Goal: Book appointment/travel/reservation

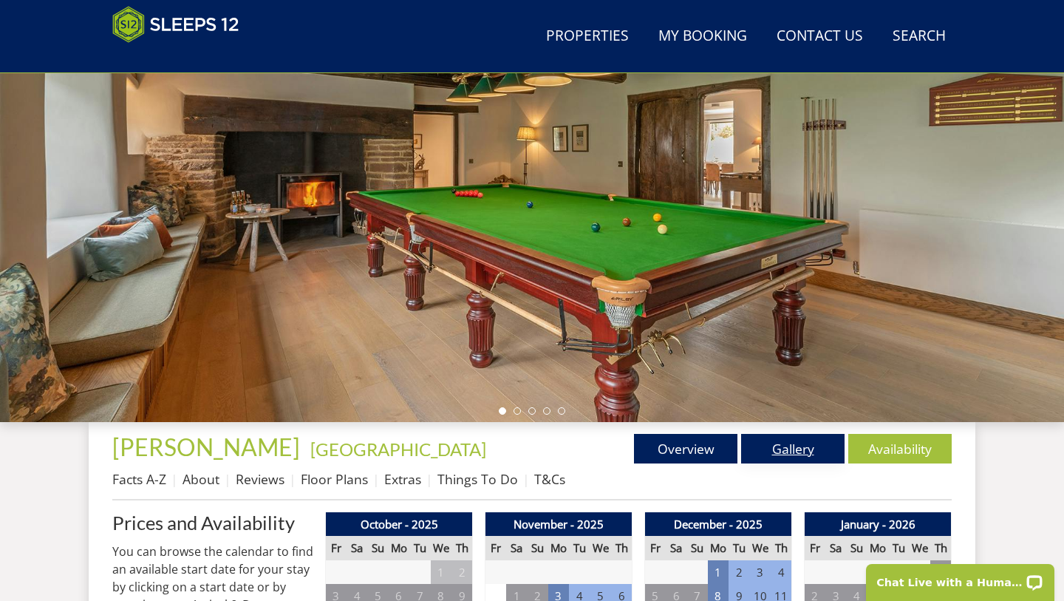
click at [801, 456] on link "Gallery" at bounding box center [792, 449] width 103 height 30
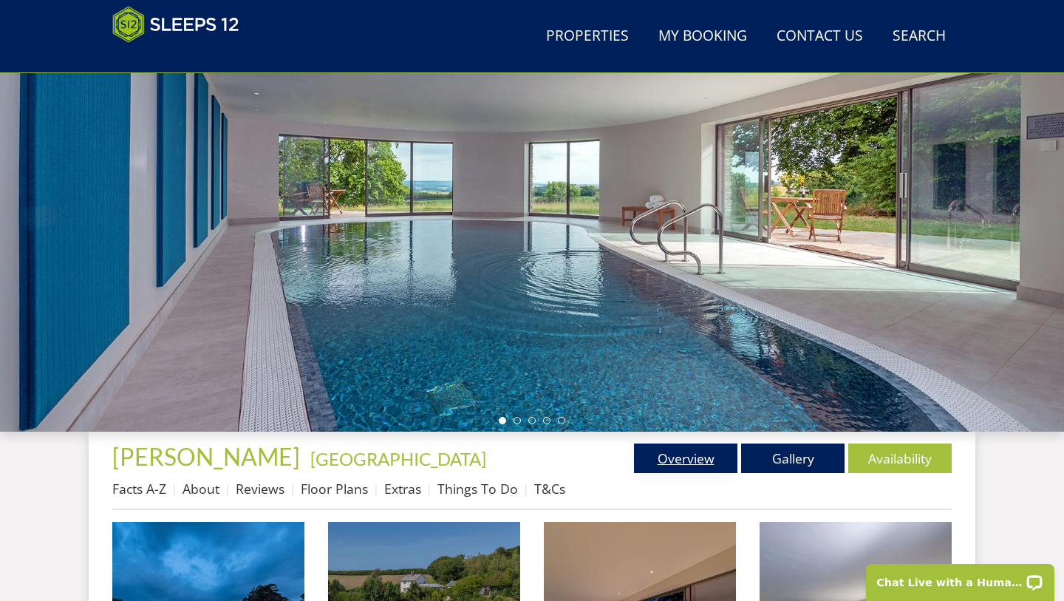
scroll to position [210, 0]
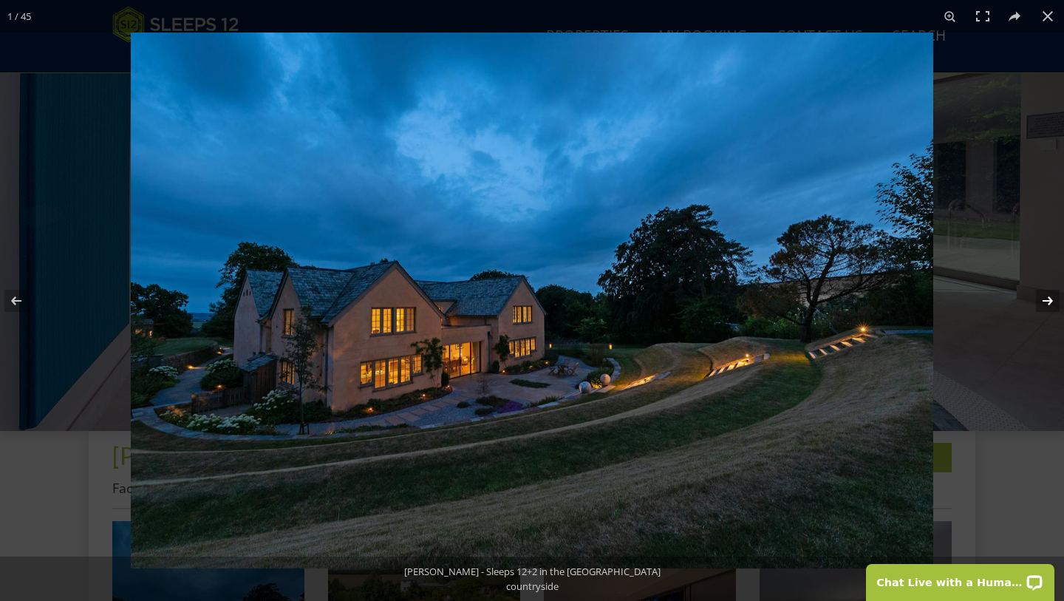
click at [1047, 298] on button at bounding box center [1038, 301] width 52 height 74
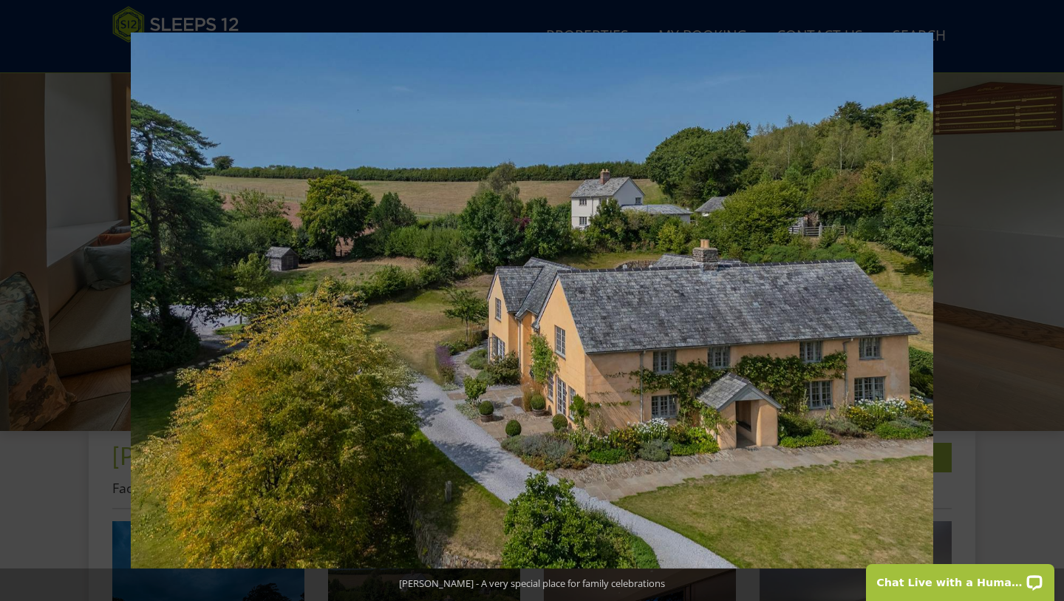
click at [1047, 298] on button at bounding box center [1038, 301] width 52 height 74
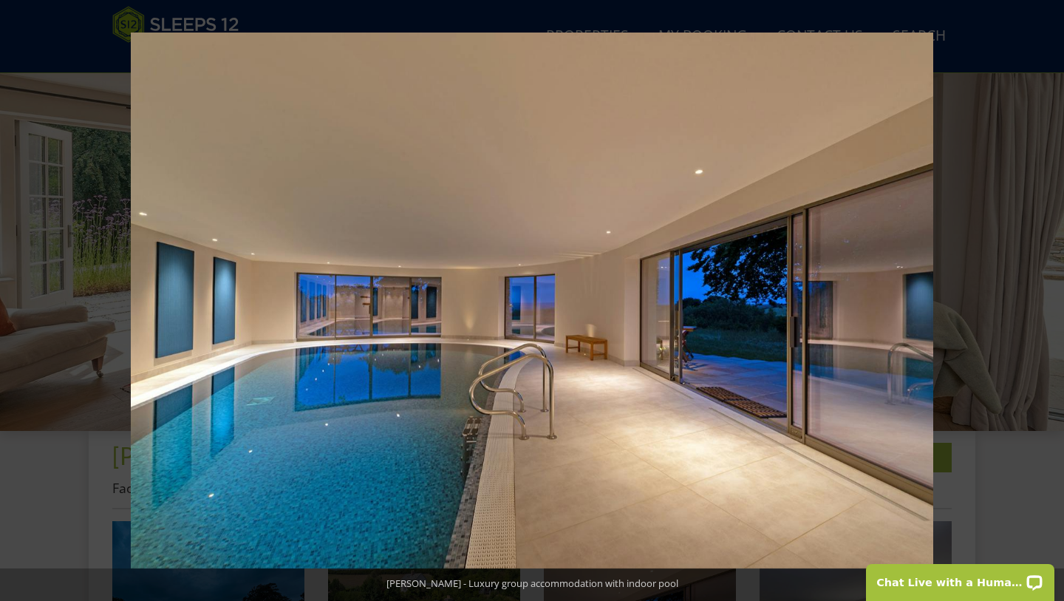
click at [1047, 298] on button at bounding box center [1038, 301] width 52 height 74
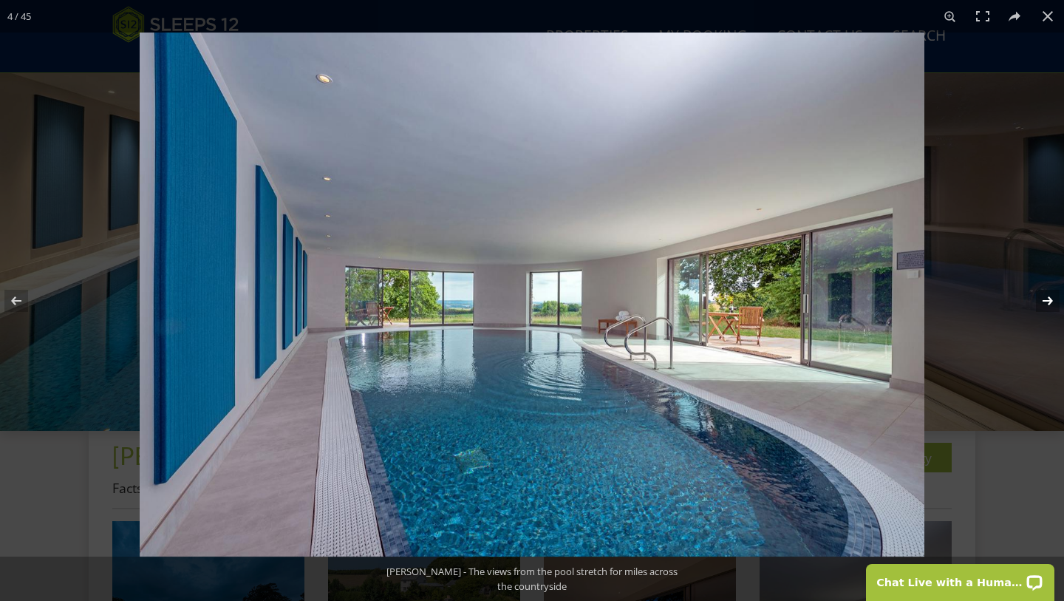
click at [1047, 300] on button at bounding box center [1038, 301] width 52 height 74
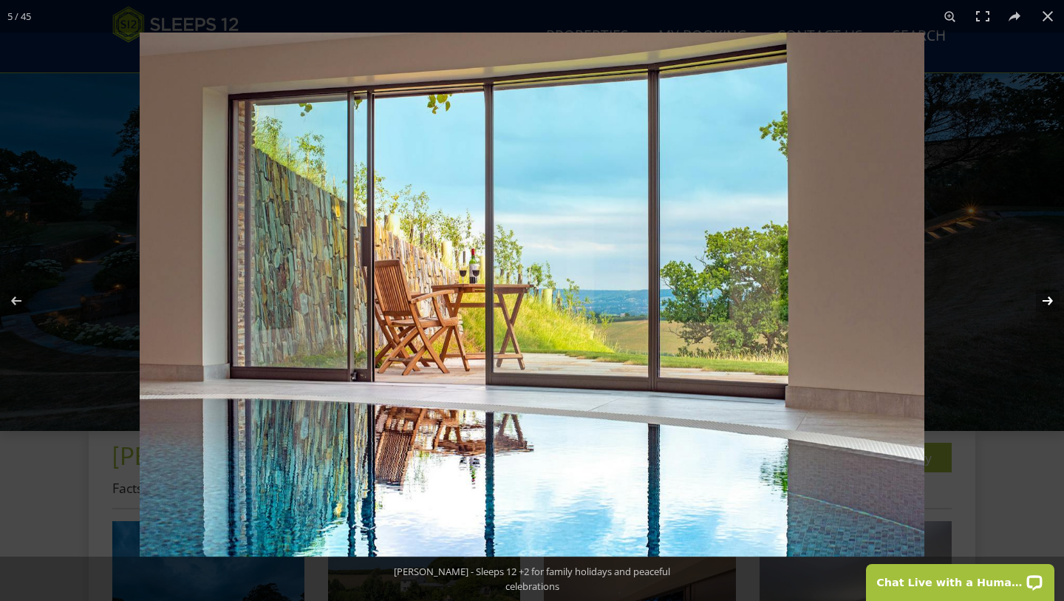
click at [1045, 302] on button at bounding box center [1038, 301] width 52 height 74
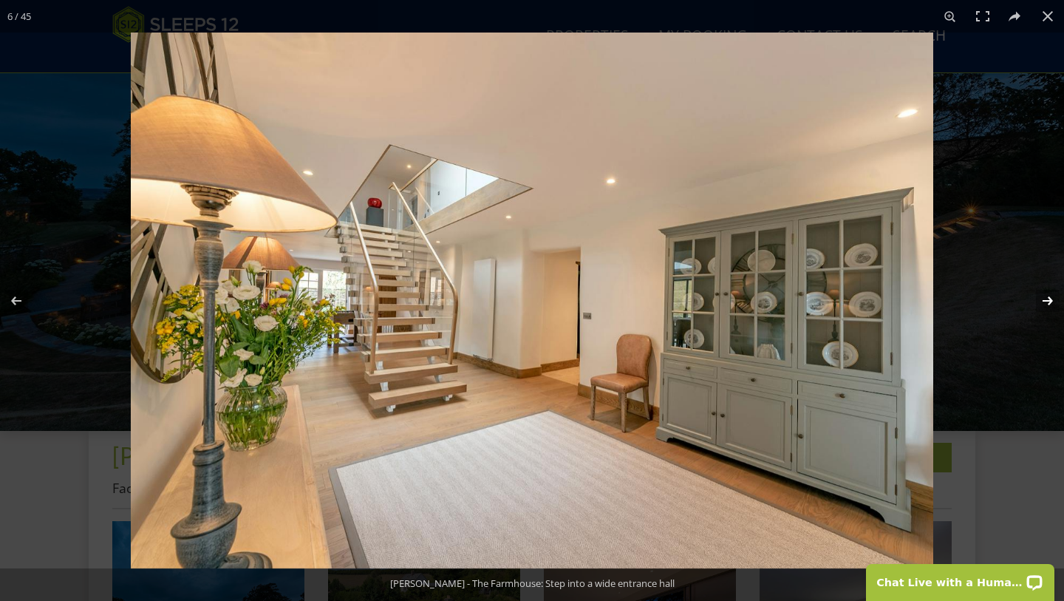
click at [1045, 303] on button at bounding box center [1038, 301] width 52 height 74
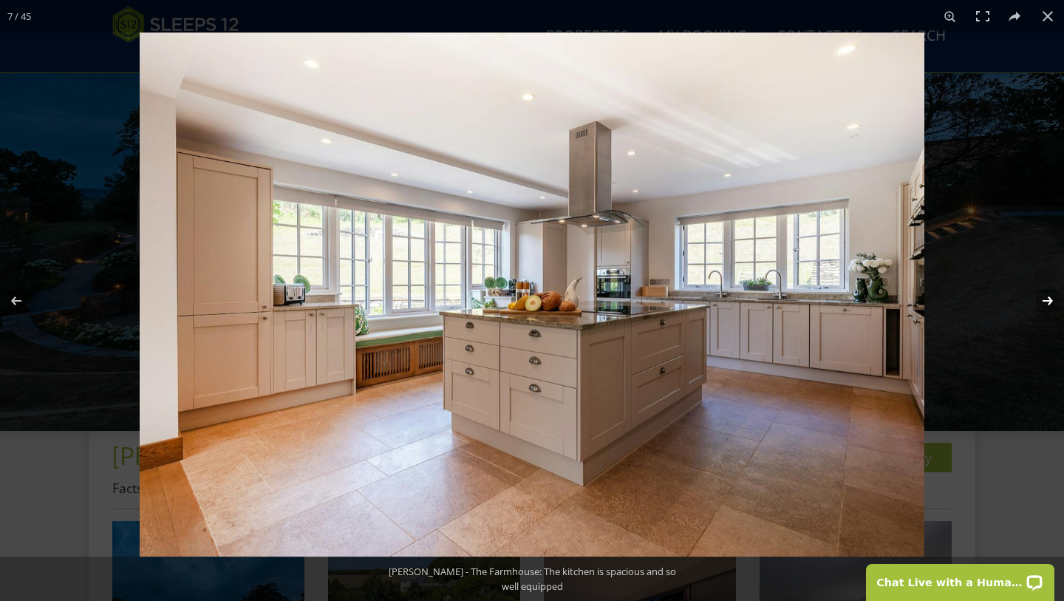
click at [1045, 303] on button at bounding box center [1038, 301] width 52 height 74
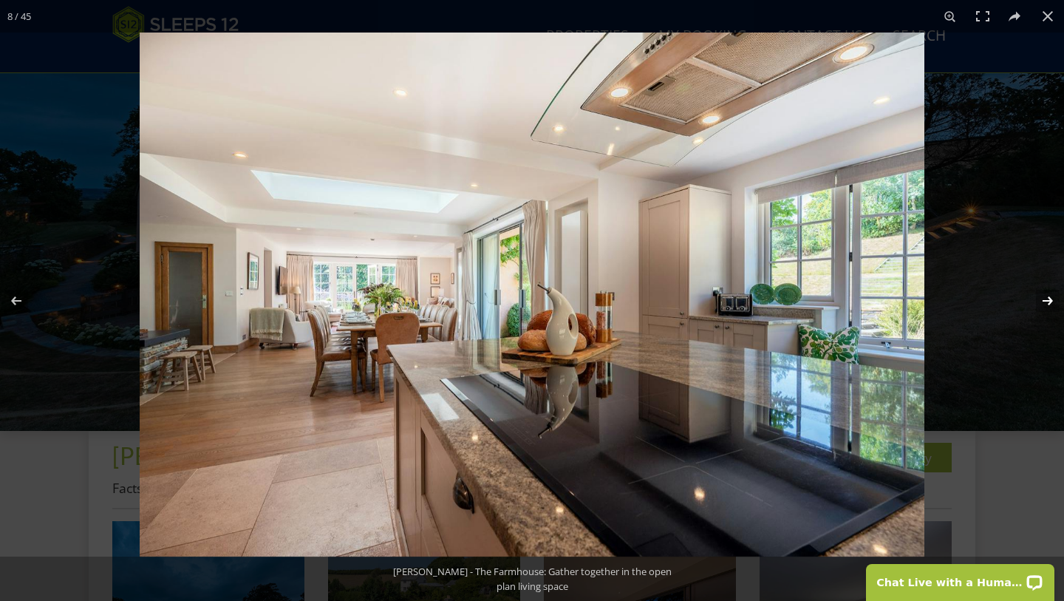
click at [1045, 303] on button at bounding box center [1038, 301] width 52 height 74
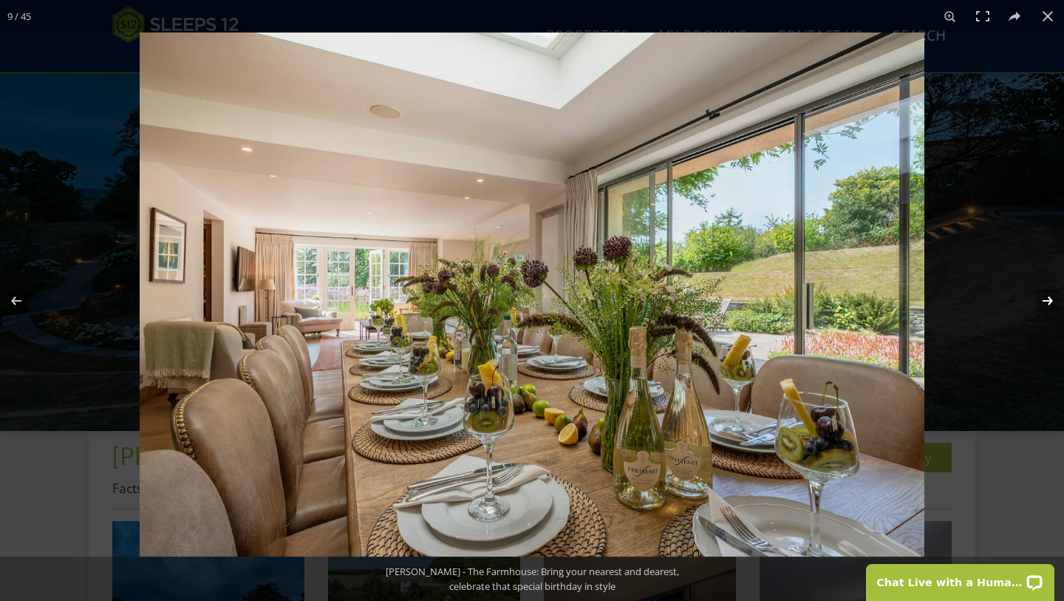
click at [1045, 303] on button at bounding box center [1038, 301] width 52 height 74
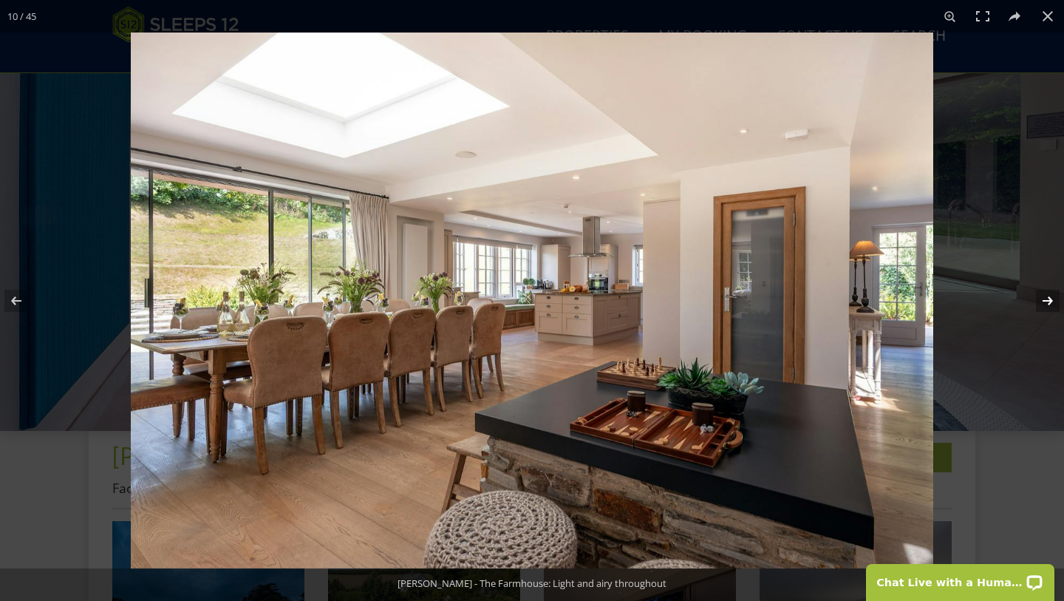
click at [1045, 303] on button at bounding box center [1038, 301] width 52 height 74
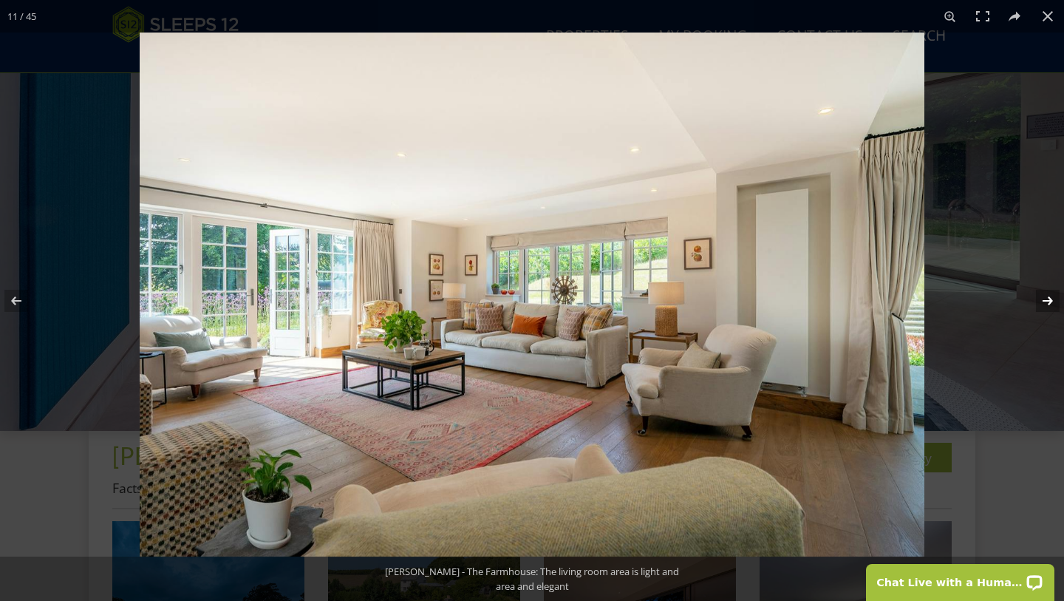
click at [1045, 303] on button at bounding box center [1038, 301] width 52 height 74
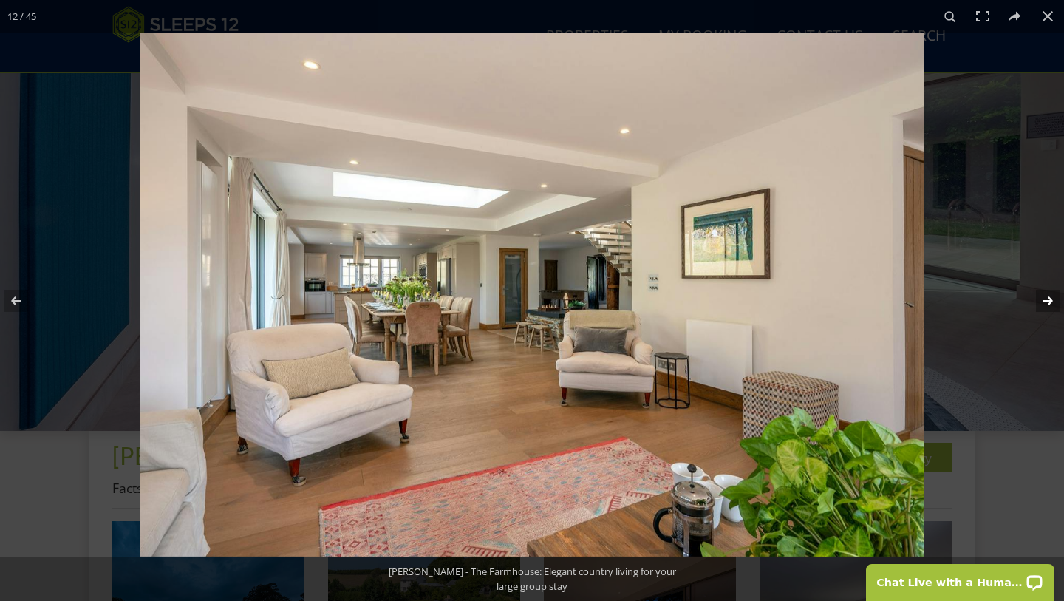
click at [1045, 303] on button at bounding box center [1038, 301] width 52 height 74
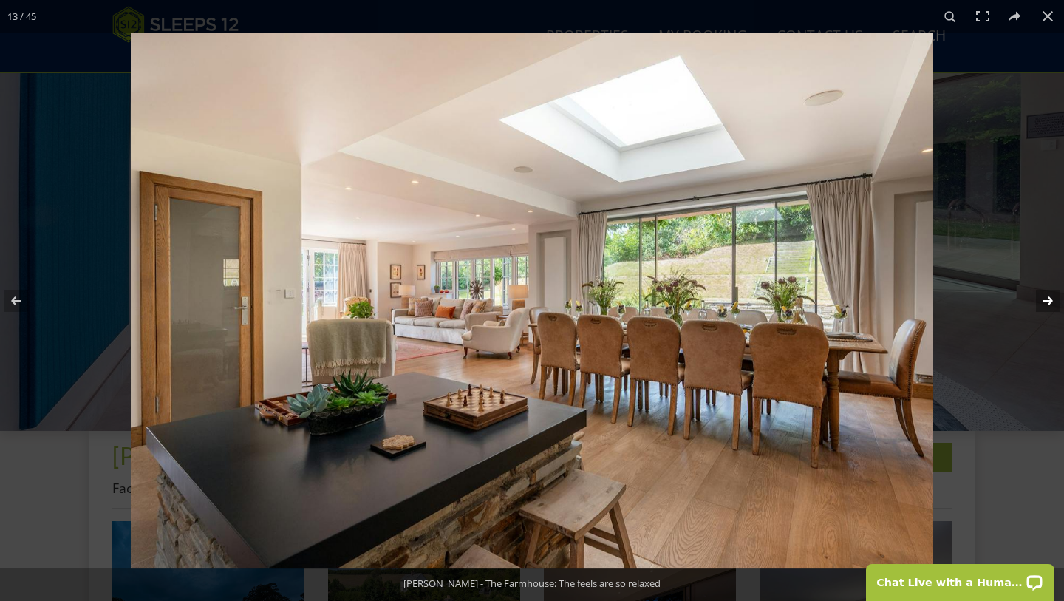
click at [1045, 303] on button at bounding box center [1038, 301] width 52 height 74
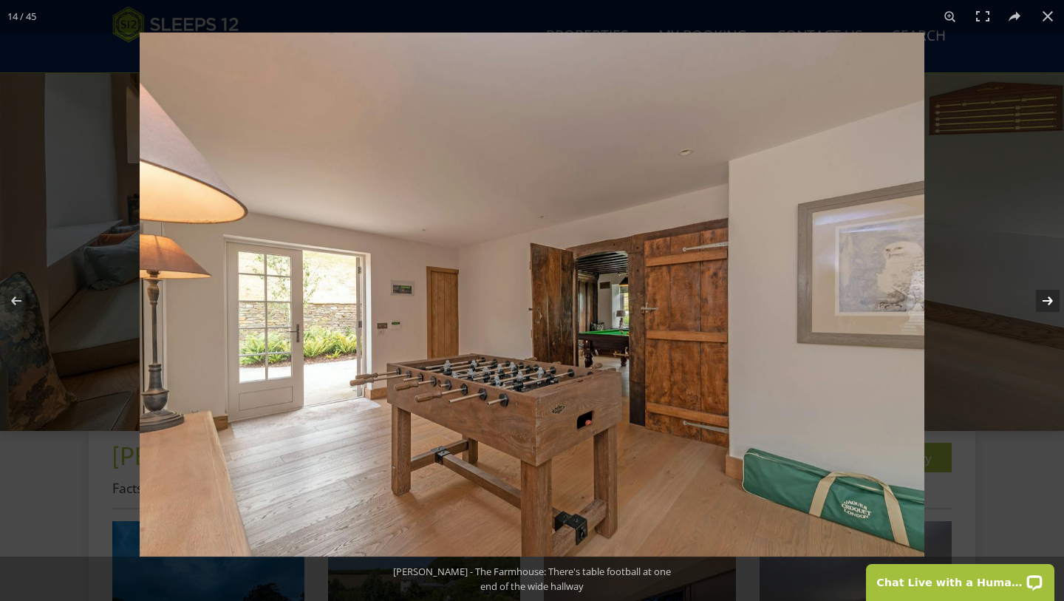
click at [1045, 303] on button at bounding box center [1038, 301] width 52 height 74
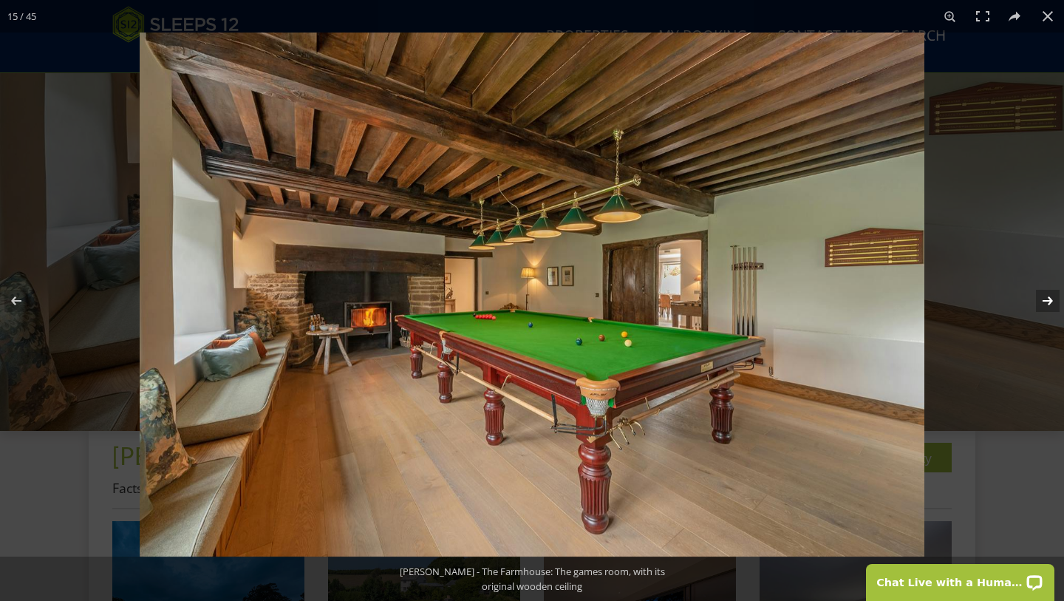
click at [1045, 303] on button at bounding box center [1038, 301] width 52 height 74
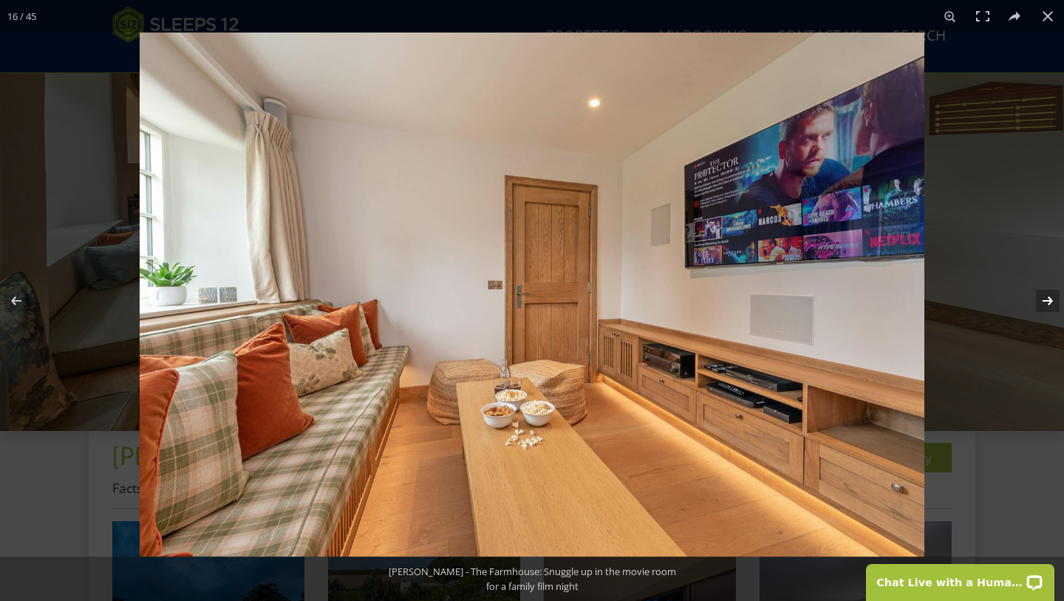
click at [1045, 303] on button at bounding box center [1038, 301] width 52 height 74
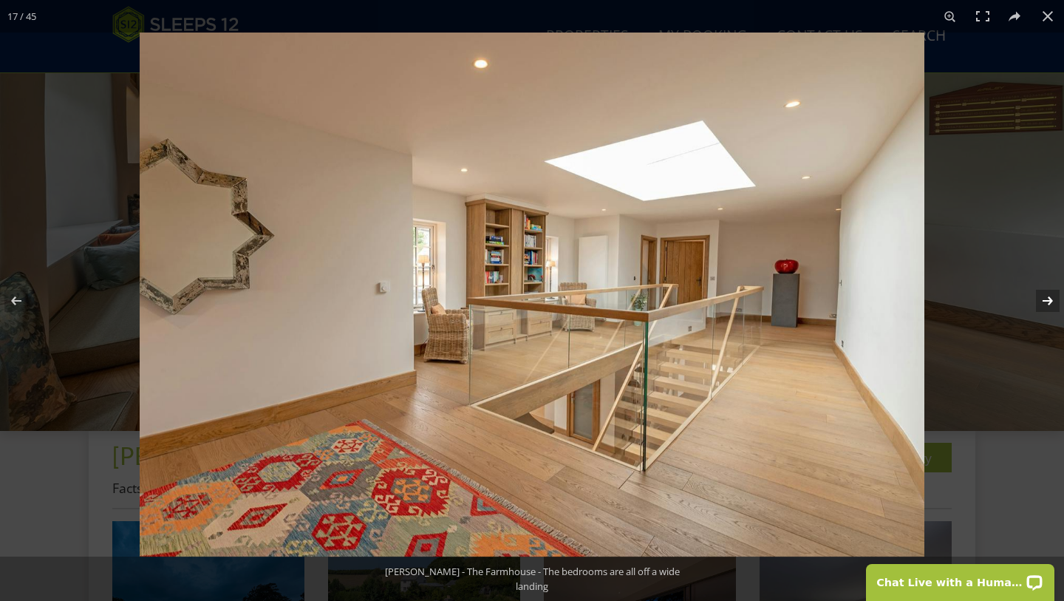
click at [1045, 303] on button at bounding box center [1038, 301] width 52 height 74
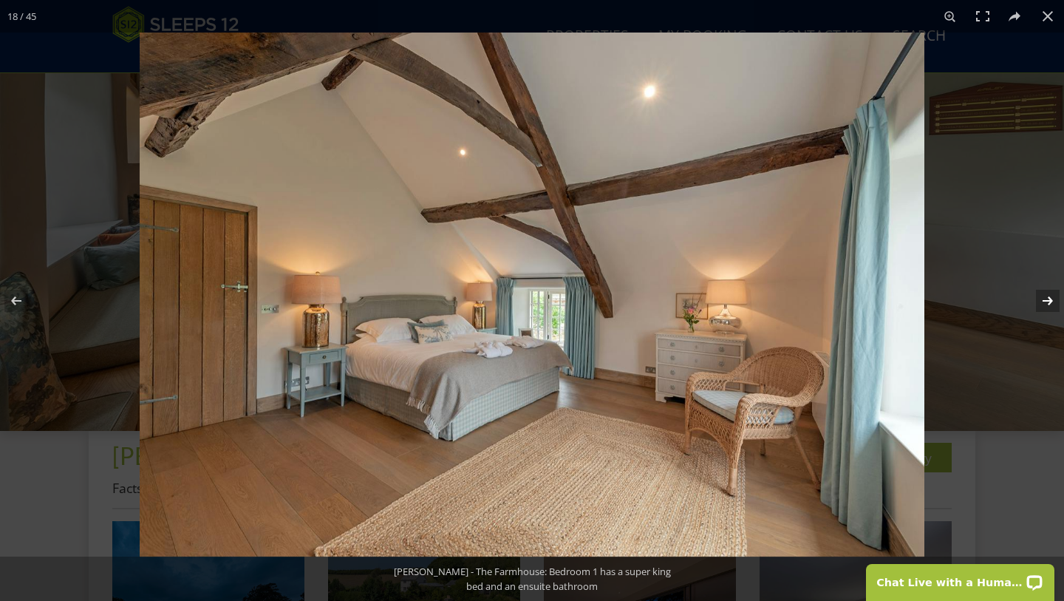
click at [1045, 303] on button at bounding box center [1038, 301] width 52 height 74
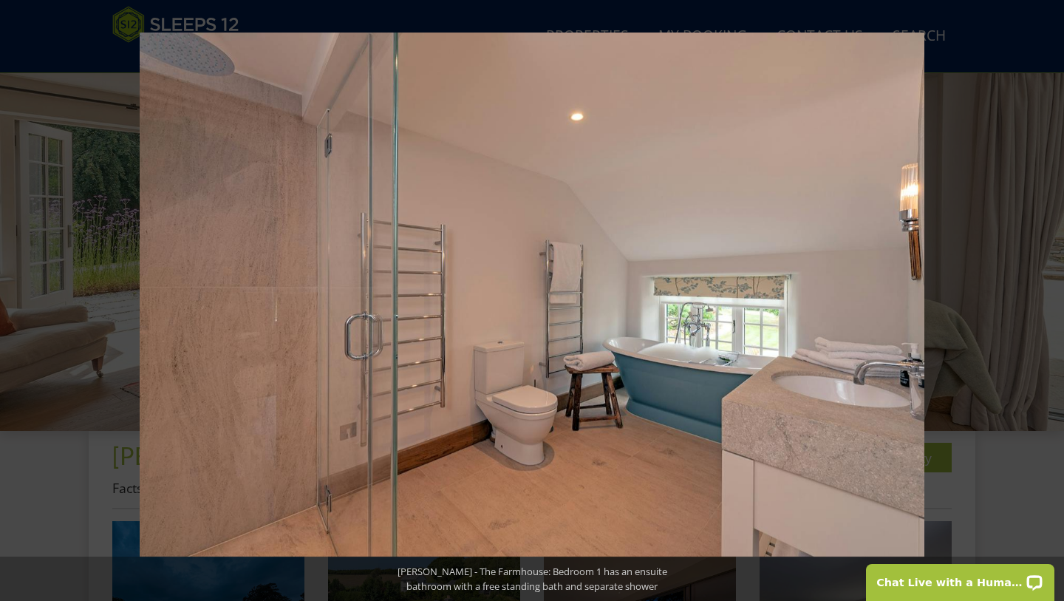
click at [1045, 303] on button at bounding box center [1038, 301] width 52 height 74
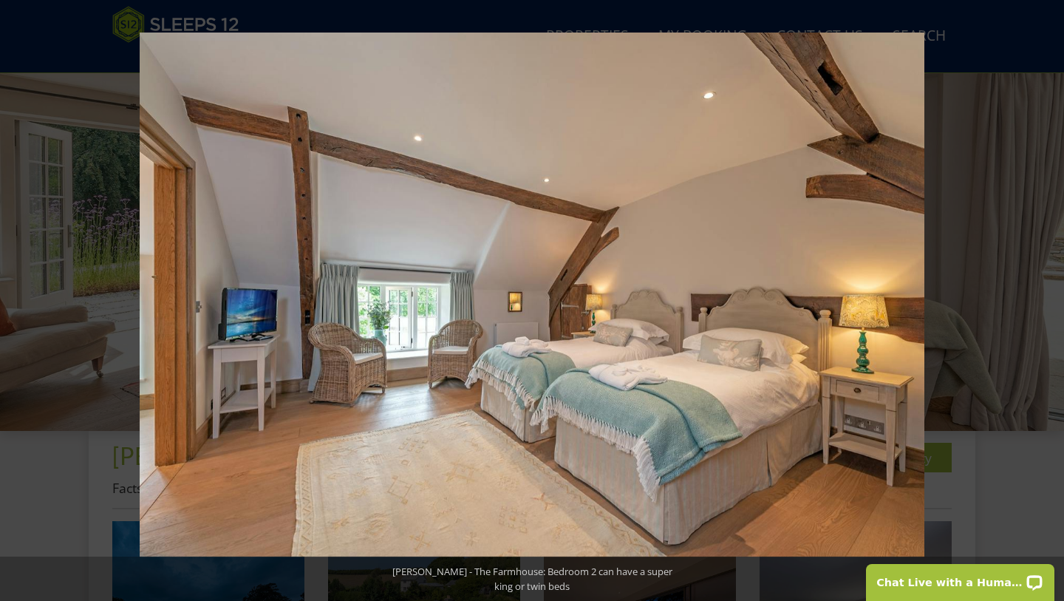
click at [1045, 303] on button at bounding box center [1038, 301] width 52 height 74
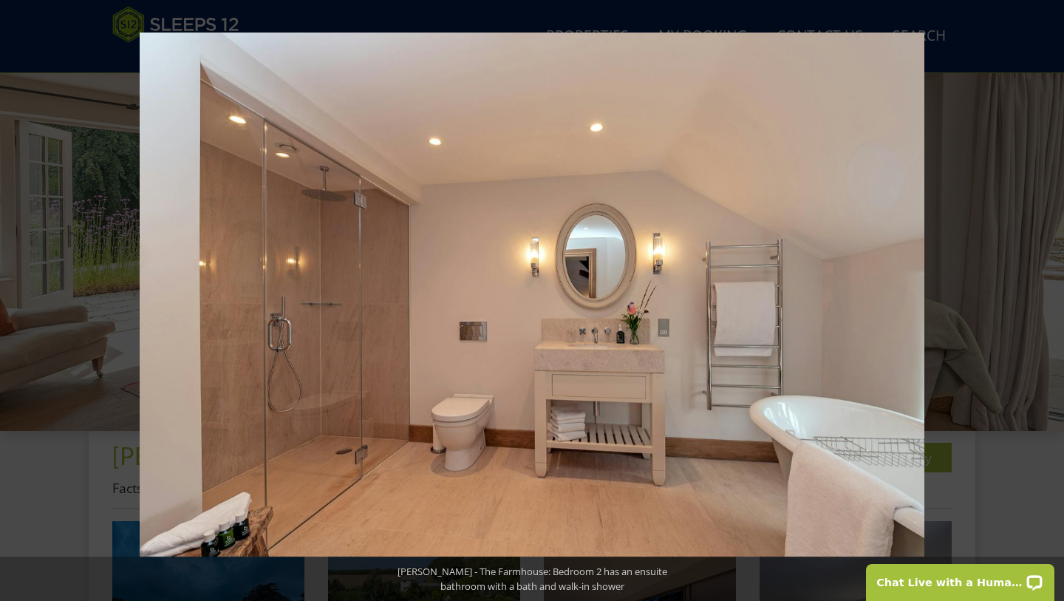
click at [1045, 303] on button at bounding box center [1038, 301] width 52 height 74
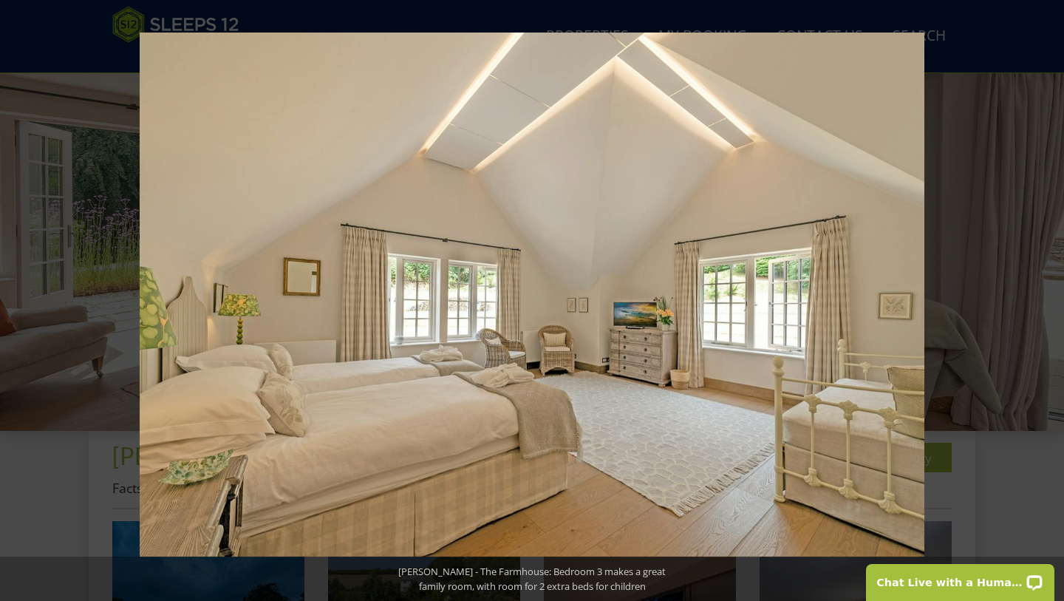
click at [1045, 303] on button at bounding box center [1038, 301] width 52 height 74
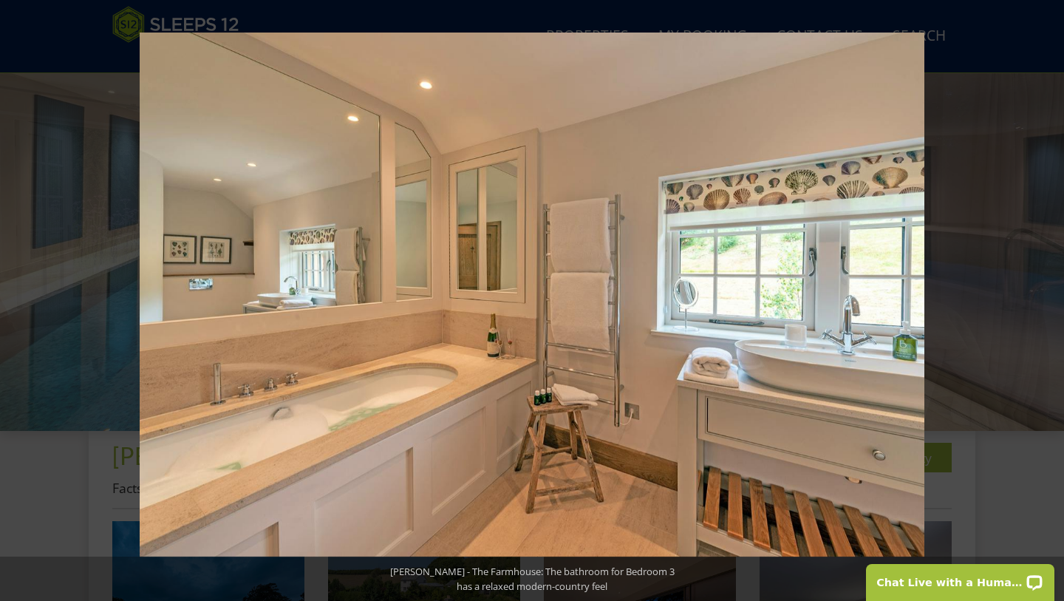
click at [1045, 303] on button at bounding box center [1038, 301] width 52 height 74
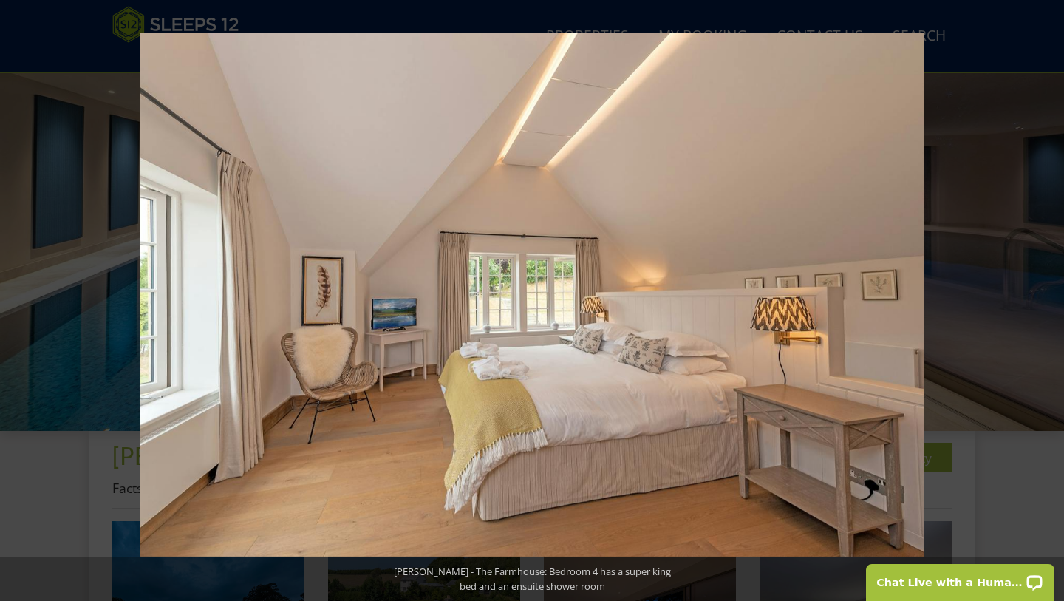
click at [1045, 303] on button at bounding box center [1038, 301] width 52 height 74
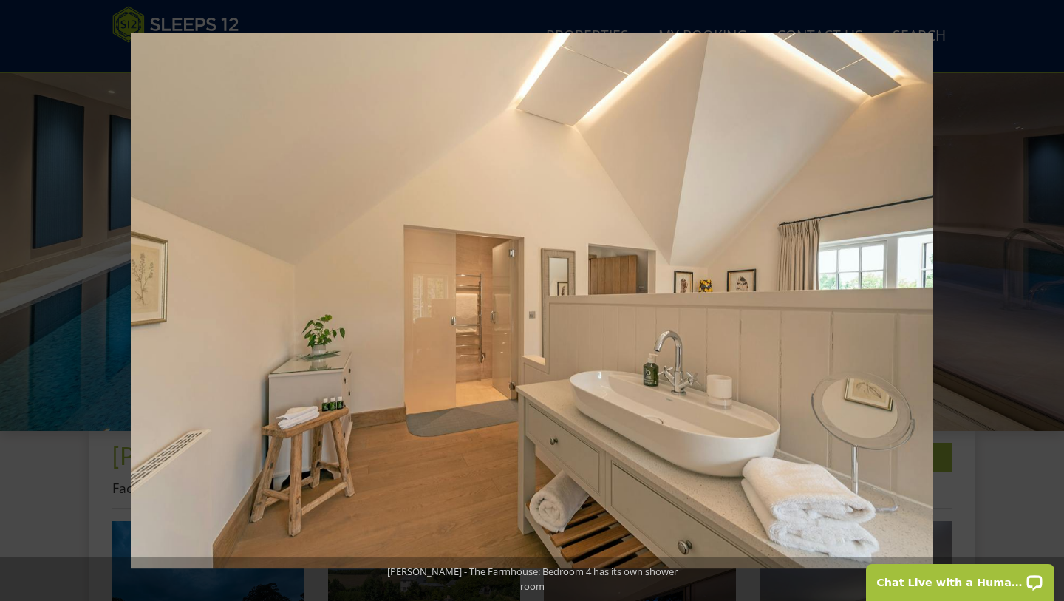
click at [1045, 303] on button at bounding box center [1038, 301] width 52 height 74
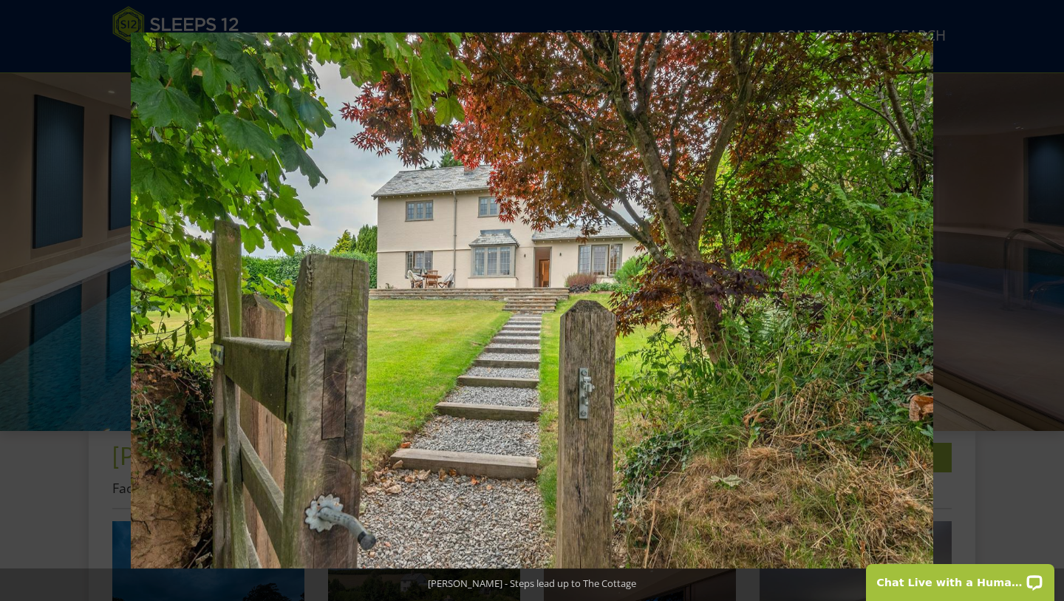
click at [1045, 303] on button at bounding box center [1038, 301] width 52 height 74
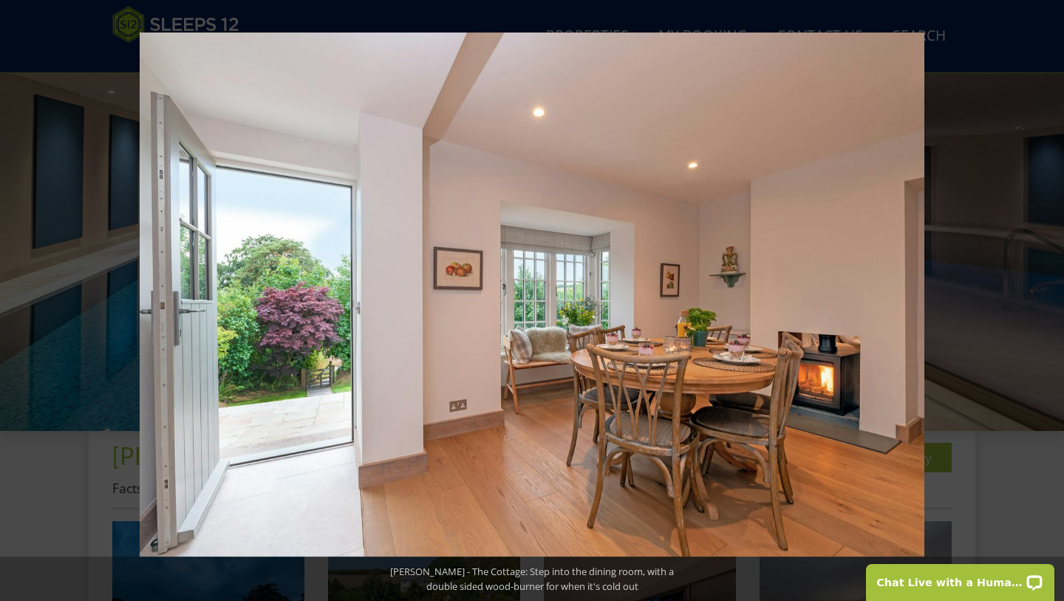
click at [1045, 303] on button at bounding box center [1038, 301] width 52 height 74
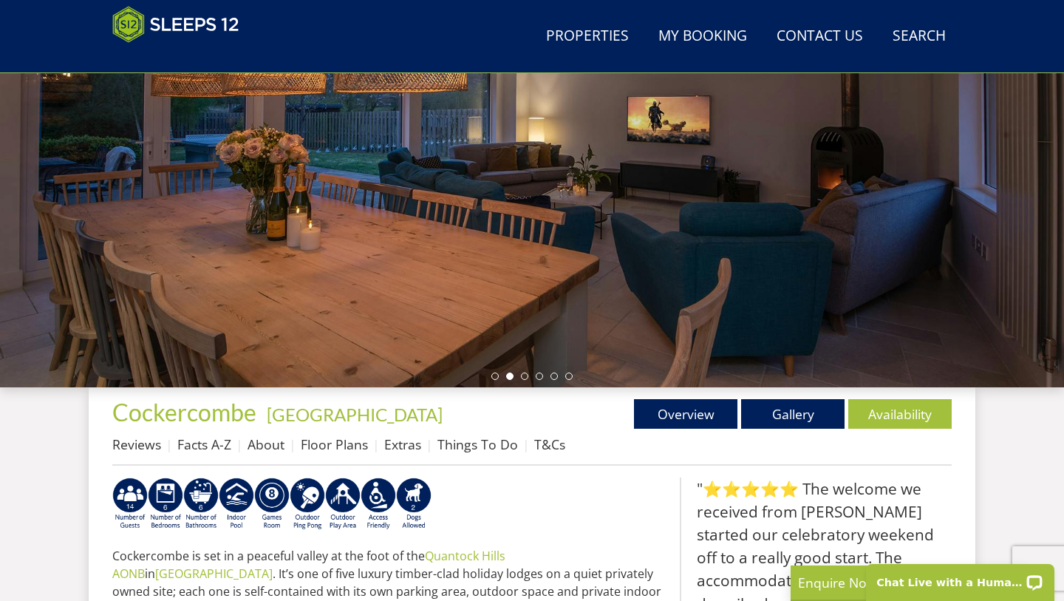
scroll to position [255, 0]
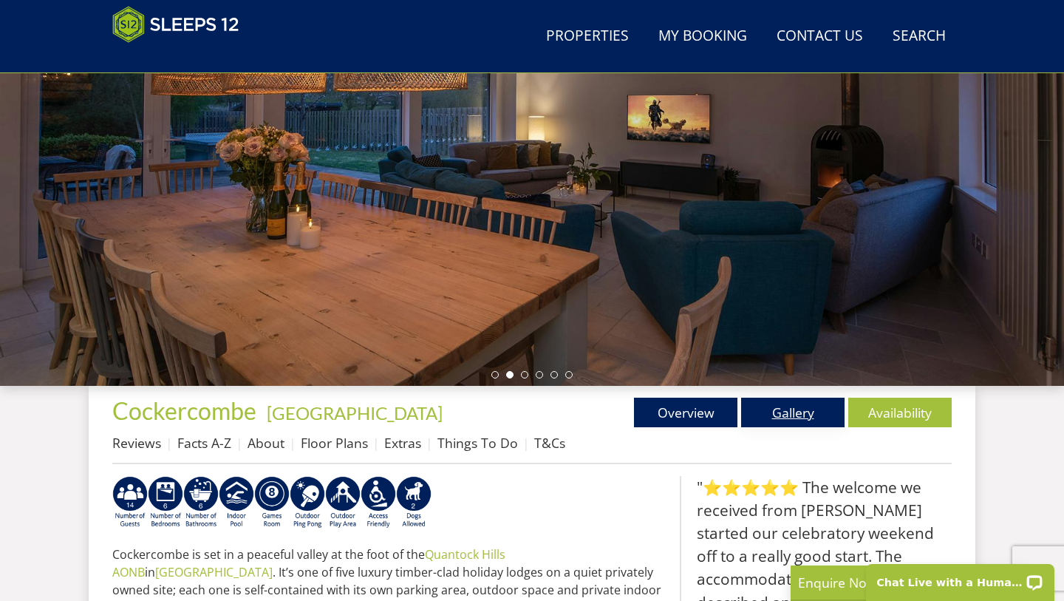
click at [799, 416] on link "Gallery" at bounding box center [792, 412] width 103 height 30
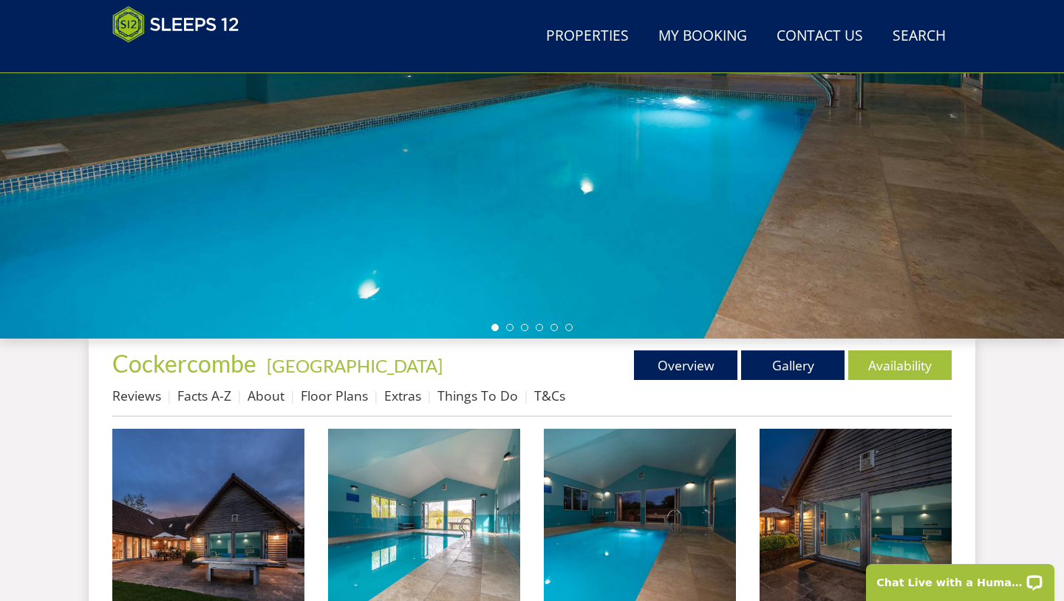
scroll to position [316, 0]
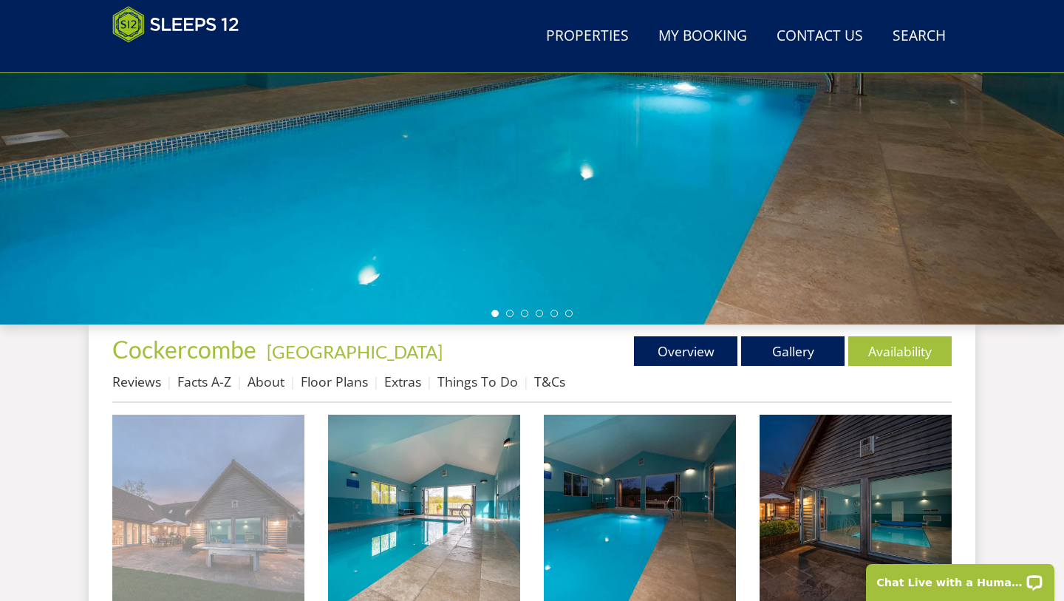
click at [233, 523] on img at bounding box center [208, 510] width 192 height 192
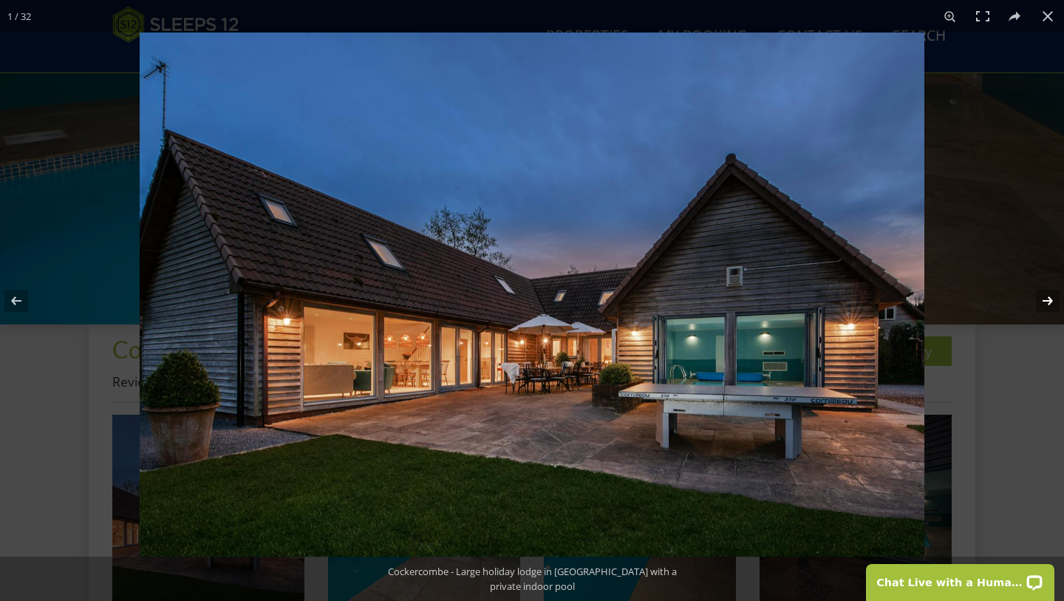
click at [1048, 305] on button at bounding box center [1038, 301] width 52 height 74
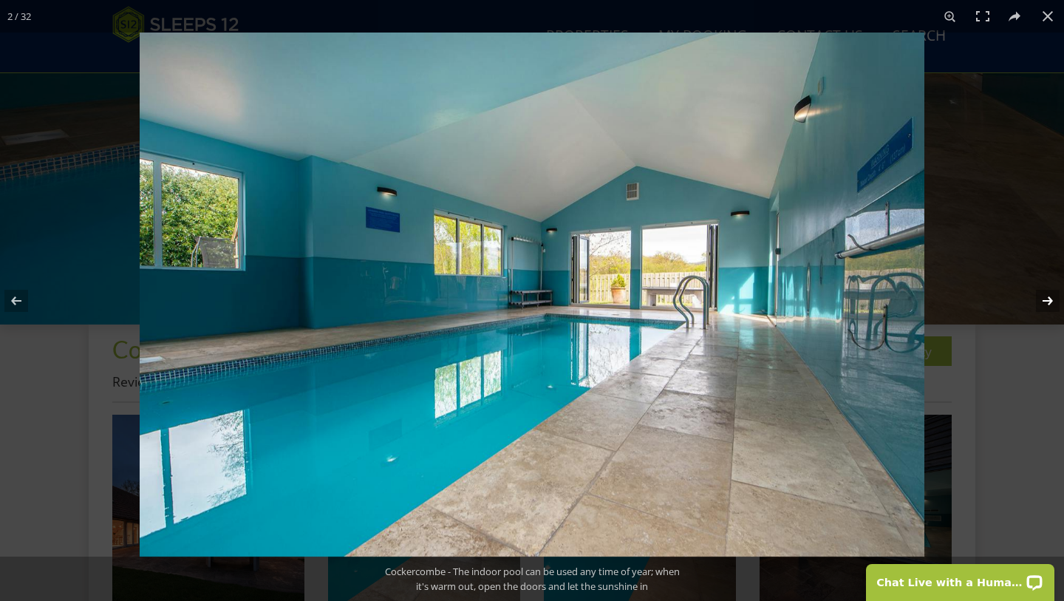
click at [1048, 305] on button at bounding box center [1038, 301] width 52 height 74
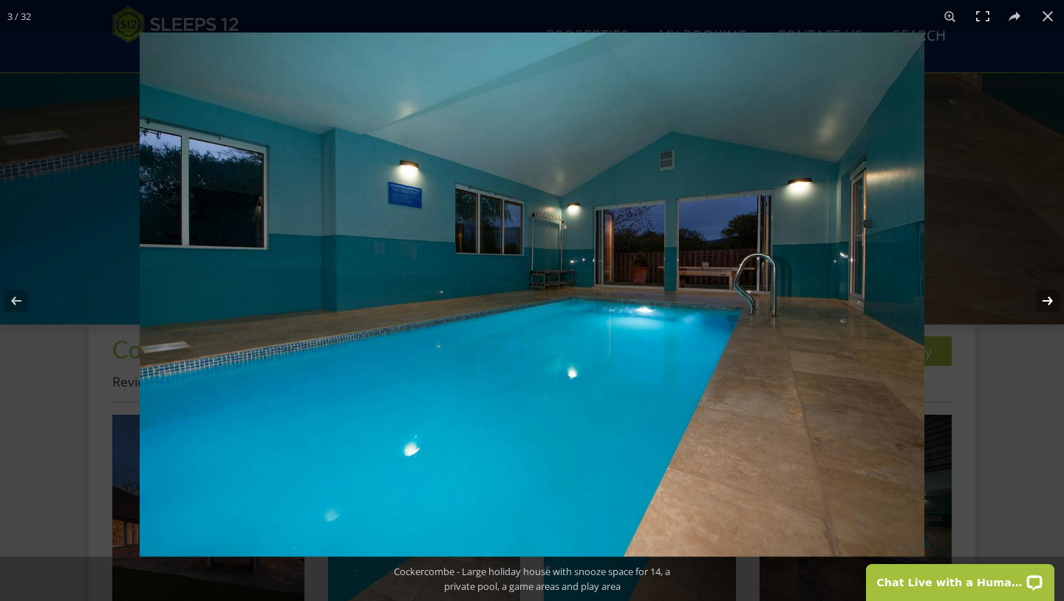
click at [1048, 305] on button at bounding box center [1038, 301] width 52 height 74
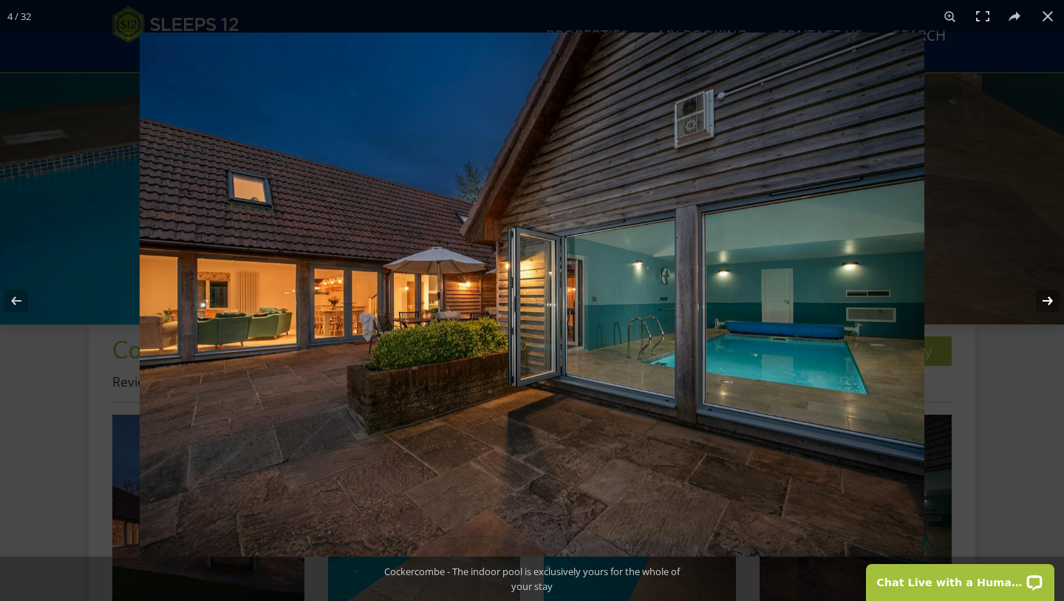
click at [1048, 305] on button at bounding box center [1038, 301] width 52 height 74
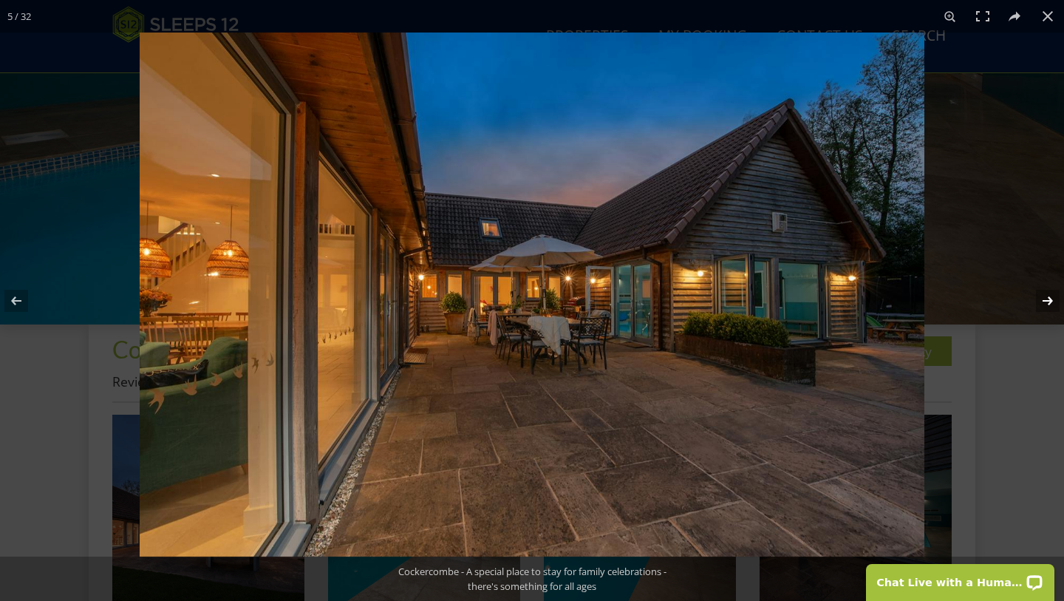
click at [1048, 305] on button at bounding box center [1038, 301] width 52 height 74
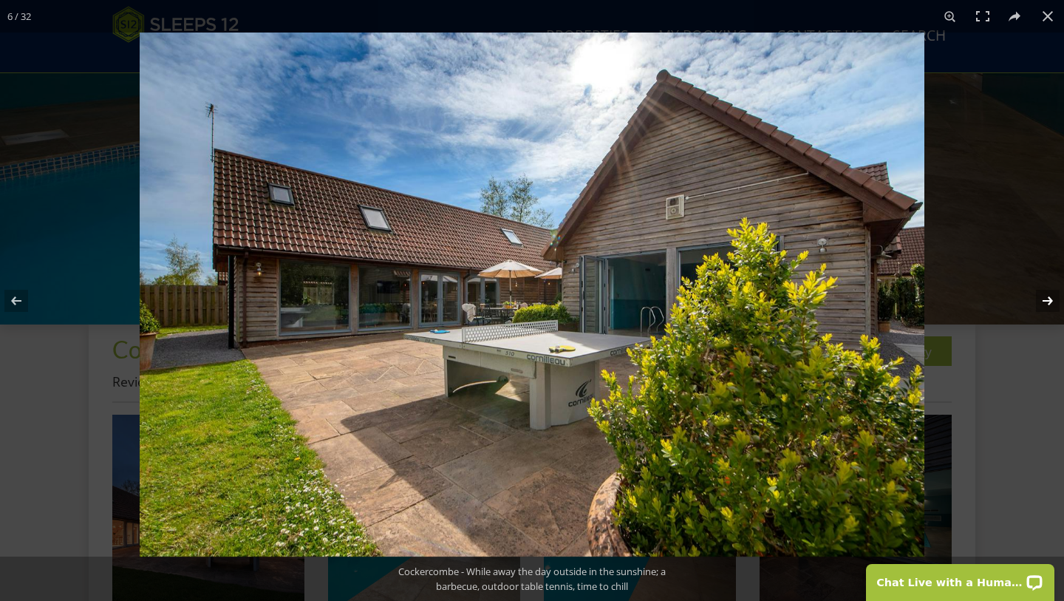
click at [1048, 305] on button at bounding box center [1038, 301] width 52 height 74
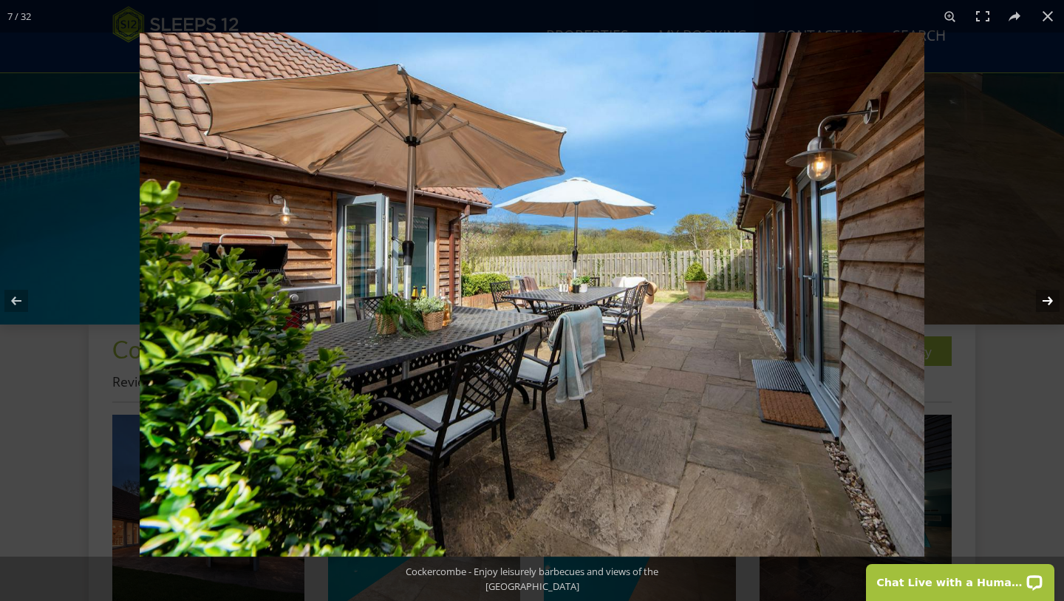
click at [1048, 305] on button at bounding box center [1038, 301] width 52 height 74
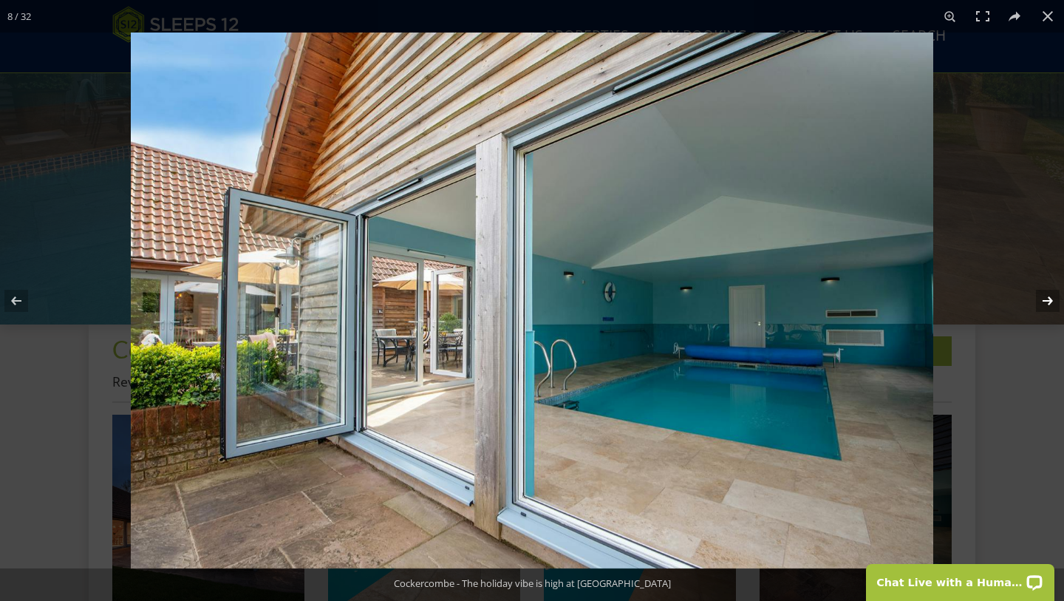
click at [1048, 305] on button at bounding box center [1038, 301] width 52 height 74
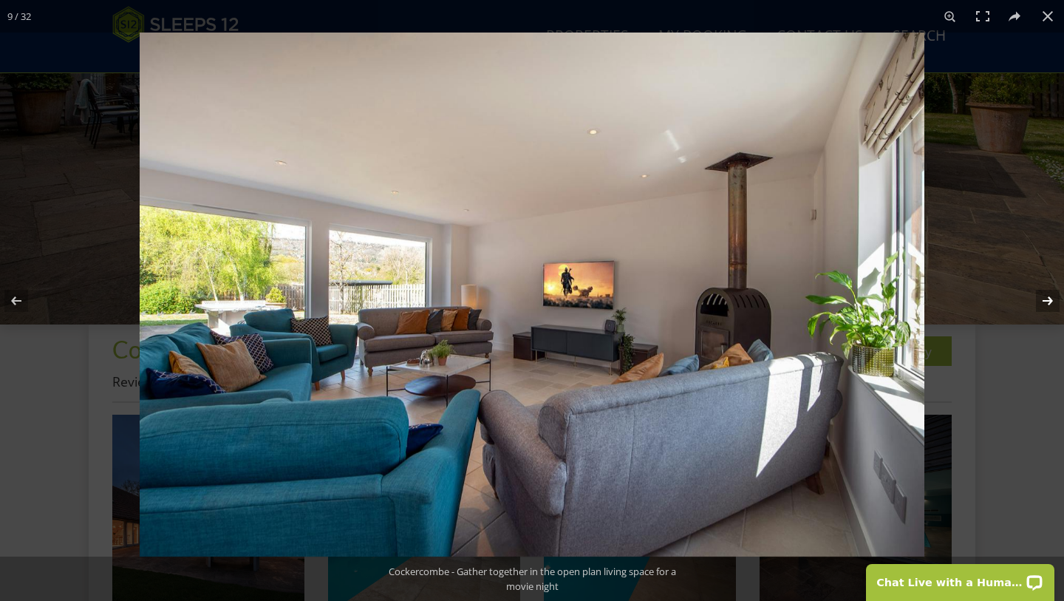
click at [1048, 305] on button at bounding box center [1038, 301] width 52 height 74
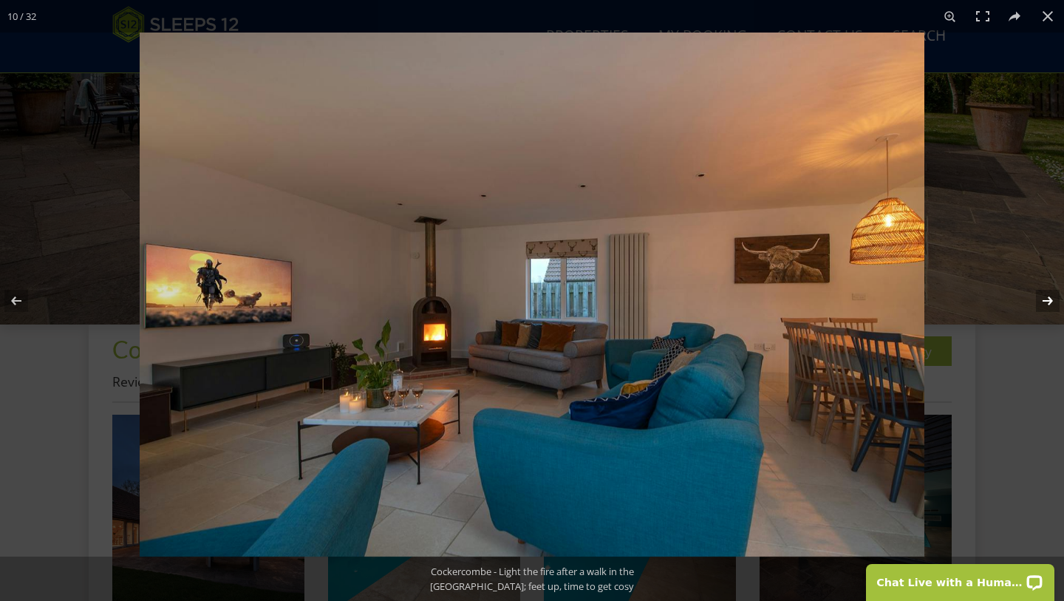
click at [1048, 305] on button at bounding box center [1038, 301] width 52 height 74
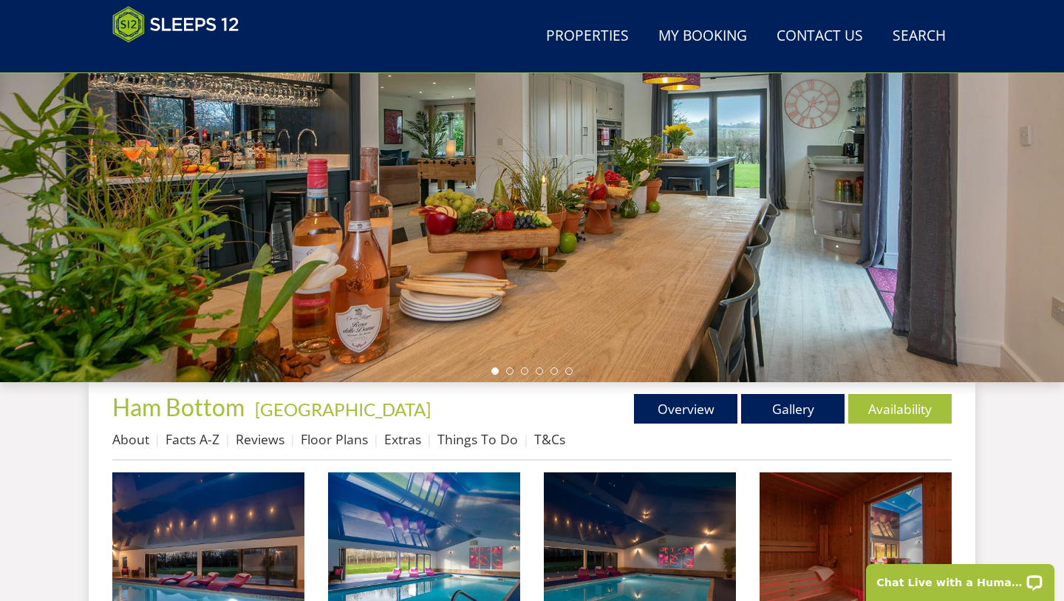
scroll to position [261, 0]
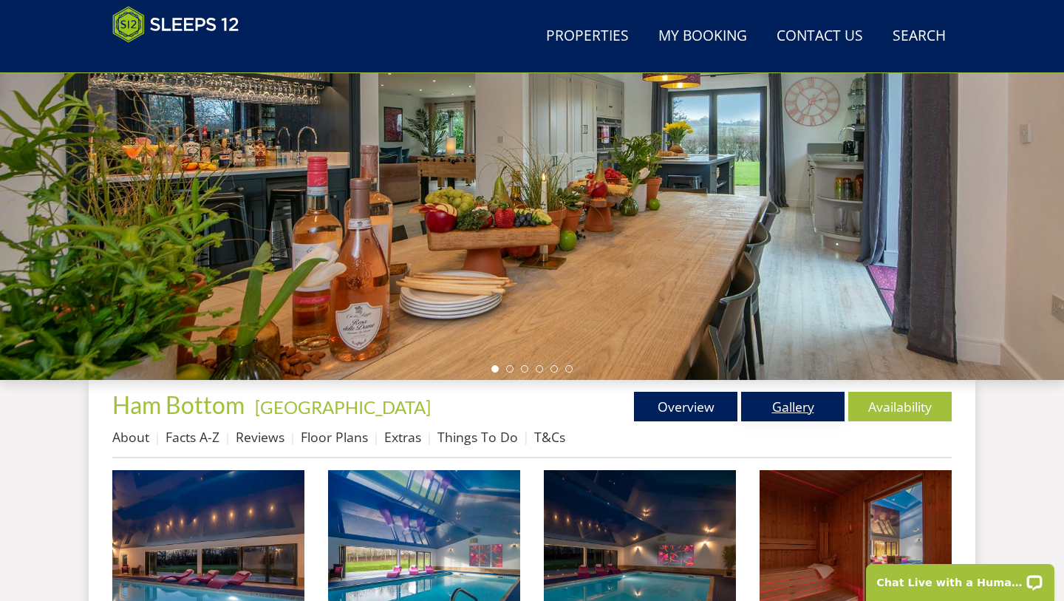
click at [802, 409] on link "Gallery" at bounding box center [792, 407] width 103 height 30
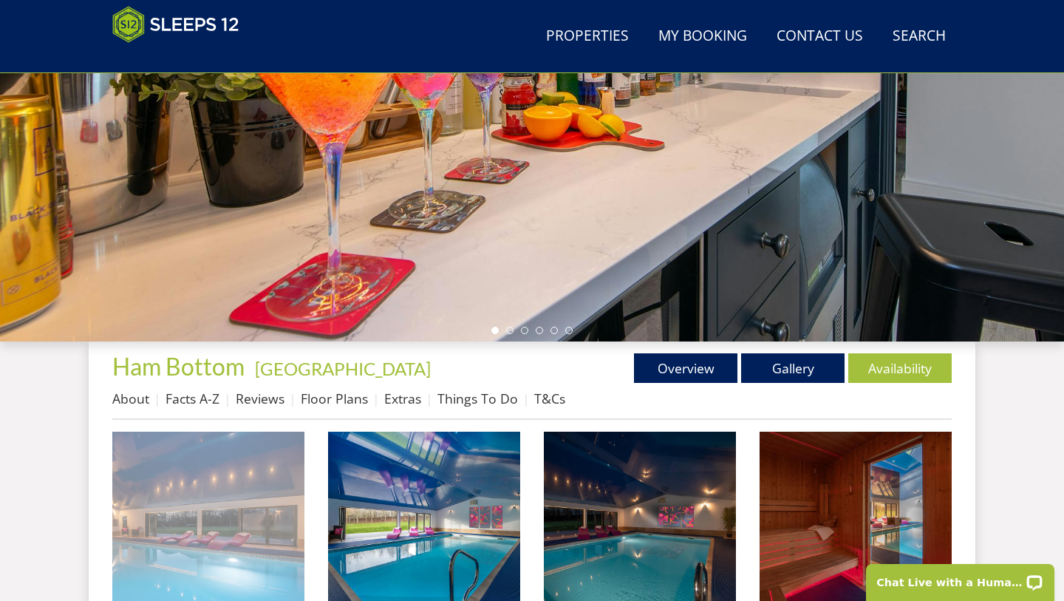
scroll to position [0, 0]
click at [209, 543] on img at bounding box center [208, 527] width 192 height 192
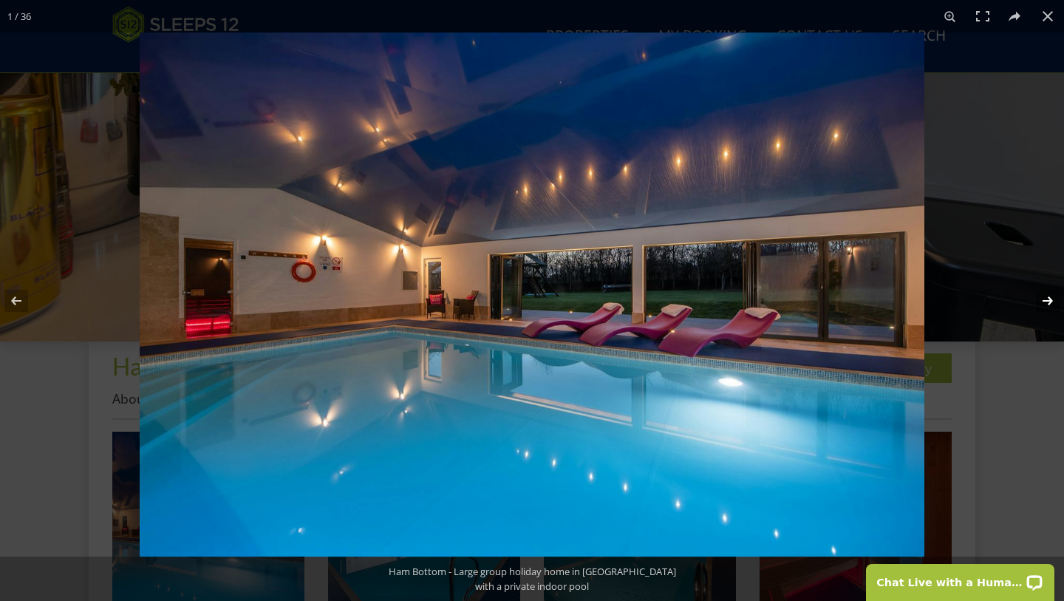
click at [1047, 301] on button at bounding box center [1038, 301] width 52 height 74
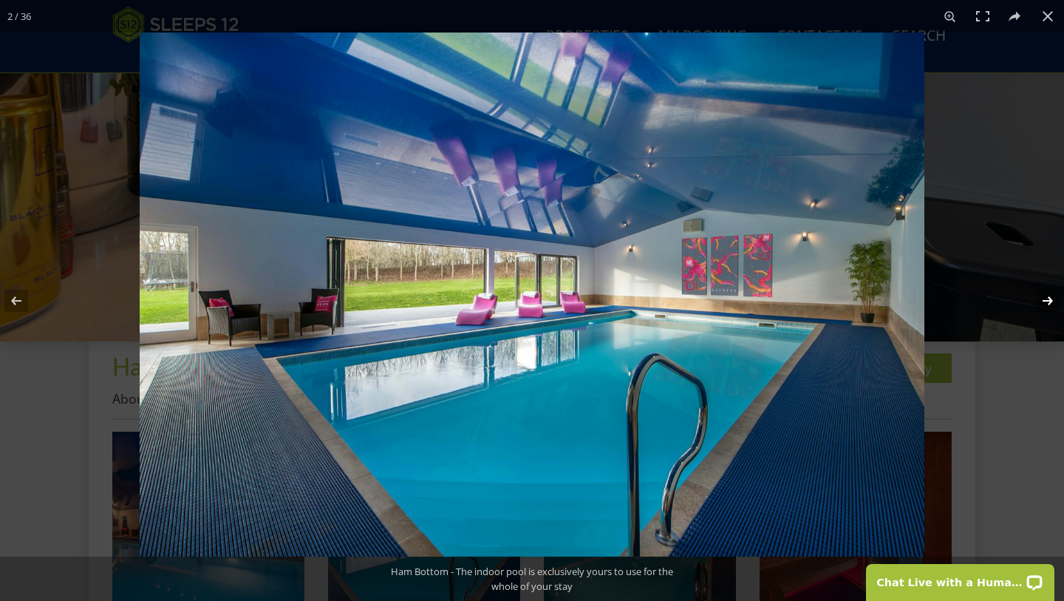
click at [1047, 301] on button at bounding box center [1038, 301] width 52 height 74
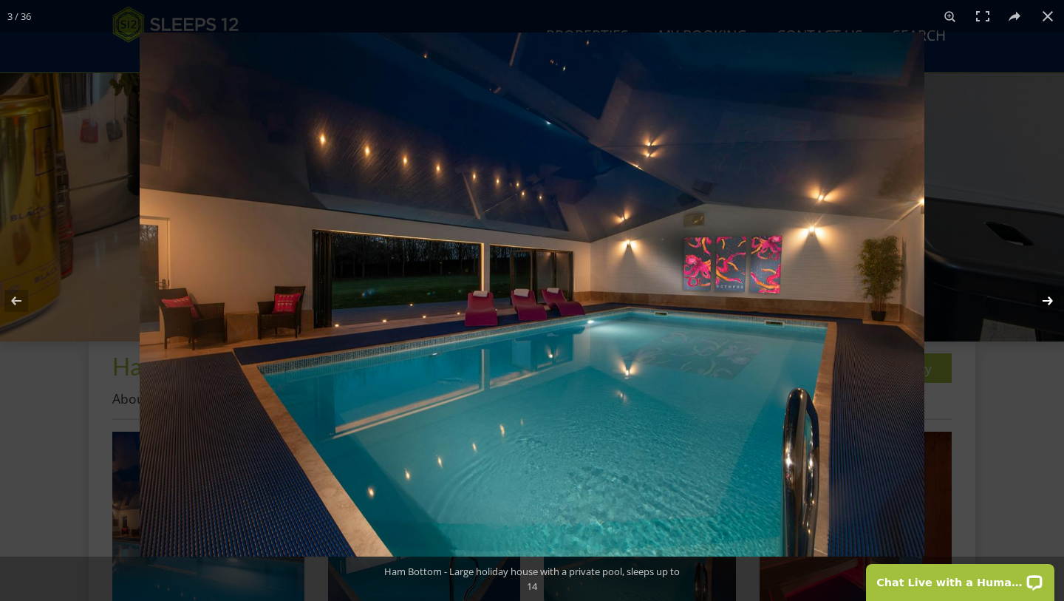
click at [1047, 301] on button at bounding box center [1038, 301] width 52 height 74
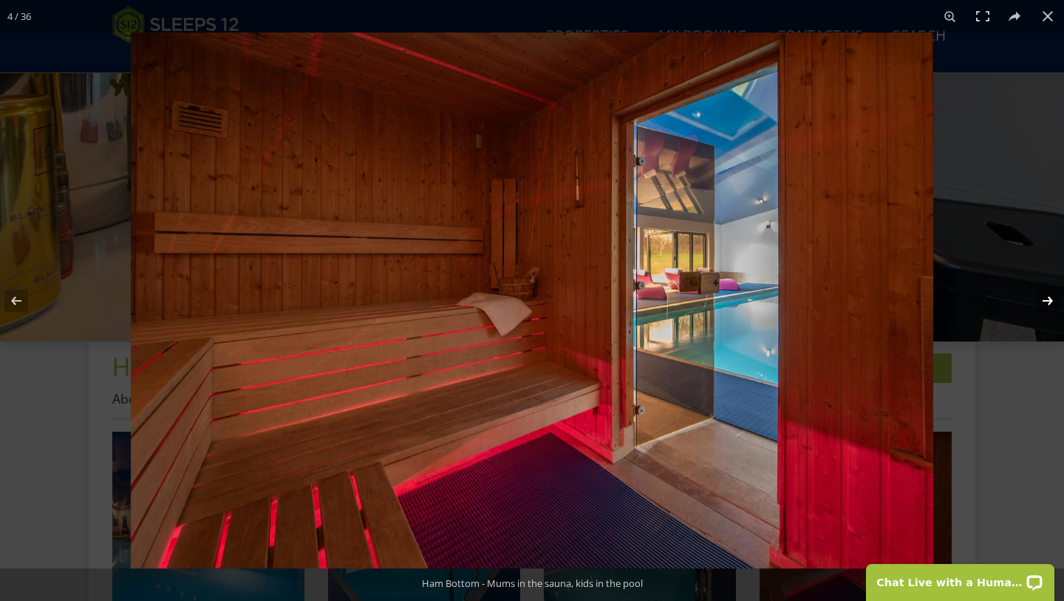
click at [1047, 301] on button at bounding box center [1038, 301] width 52 height 74
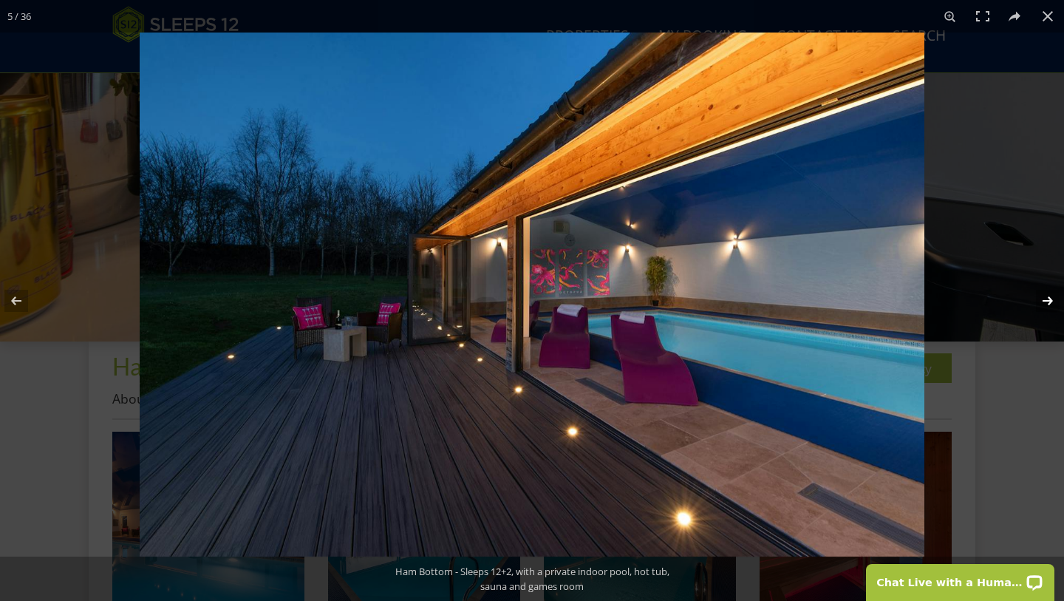
click at [1047, 301] on button at bounding box center [1038, 301] width 52 height 74
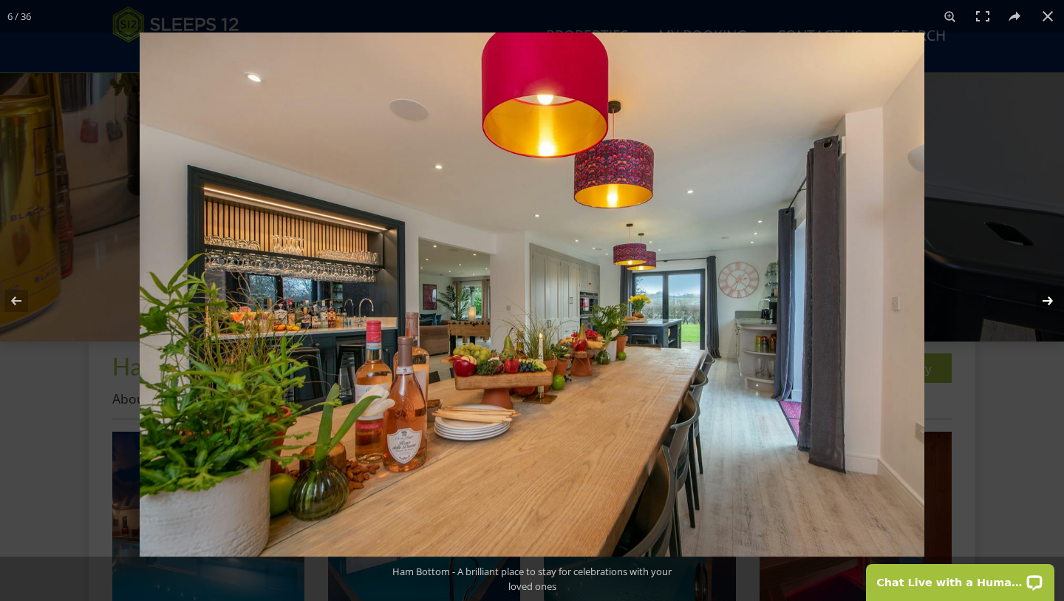
click at [1047, 301] on button at bounding box center [1038, 301] width 52 height 74
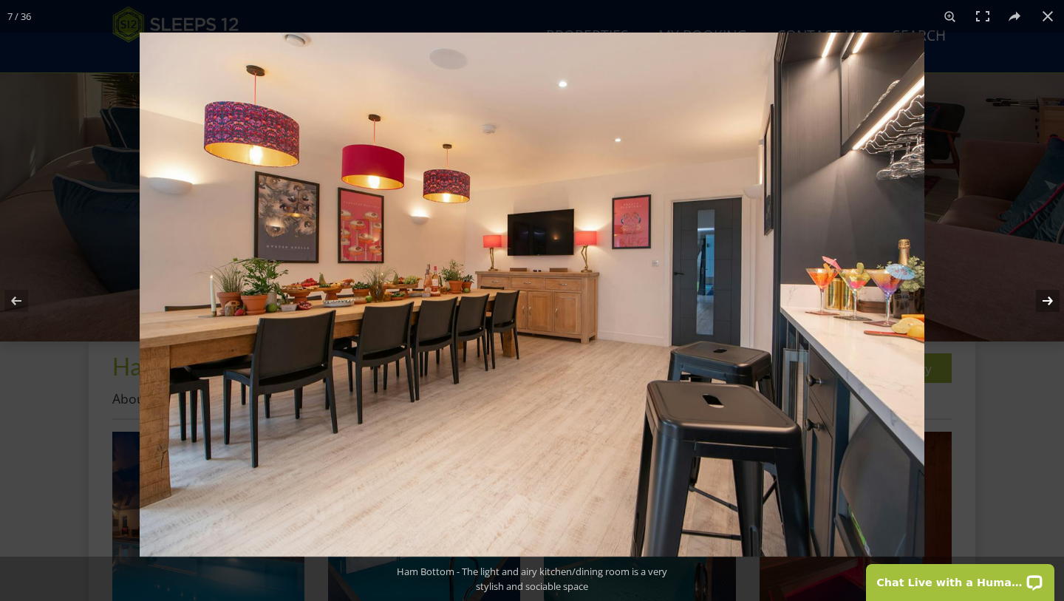
click at [1047, 301] on button at bounding box center [1038, 301] width 52 height 74
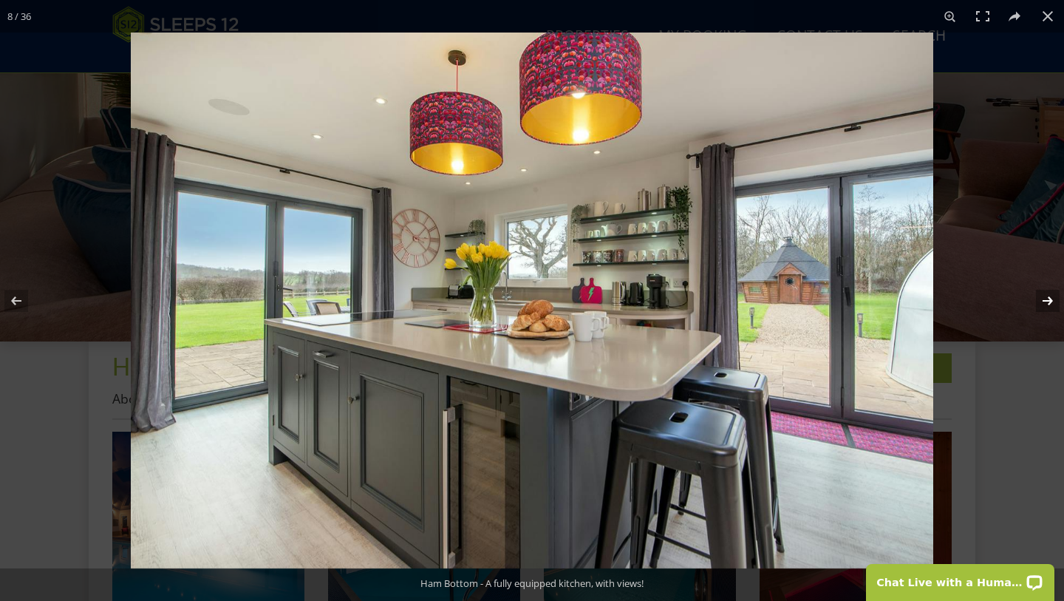
click at [1047, 301] on button at bounding box center [1038, 301] width 52 height 74
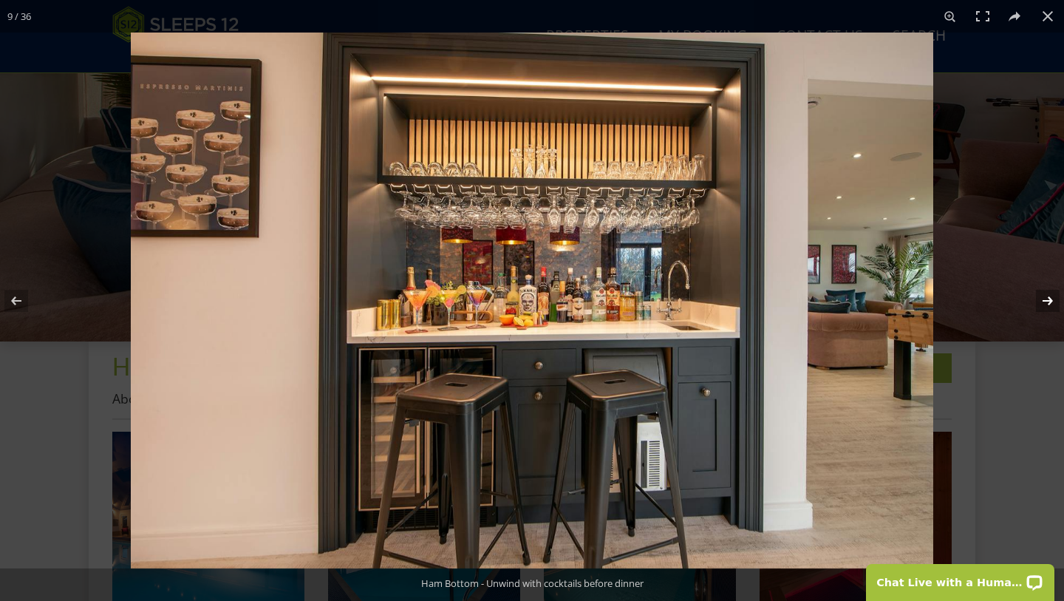
click at [1047, 301] on button at bounding box center [1038, 301] width 52 height 74
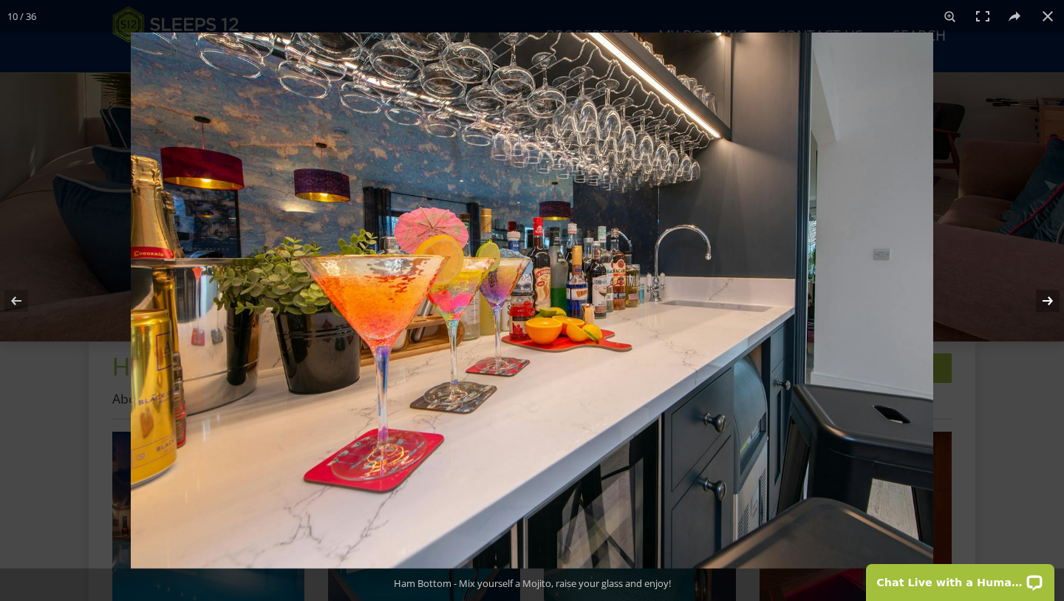
click at [1047, 301] on button at bounding box center [1038, 301] width 52 height 74
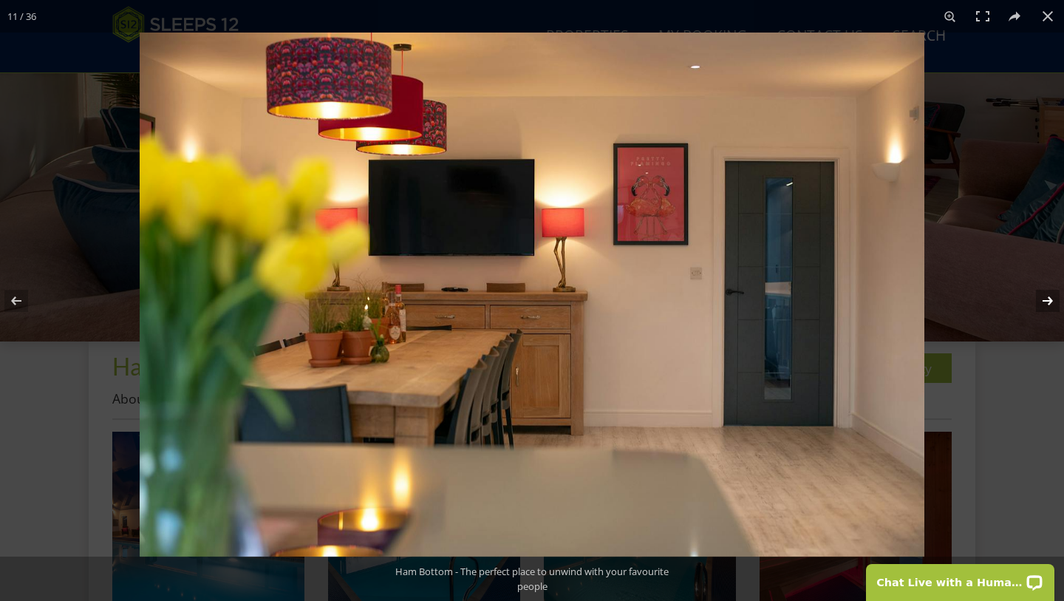
click at [1047, 301] on button at bounding box center [1038, 301] width 52 height 74
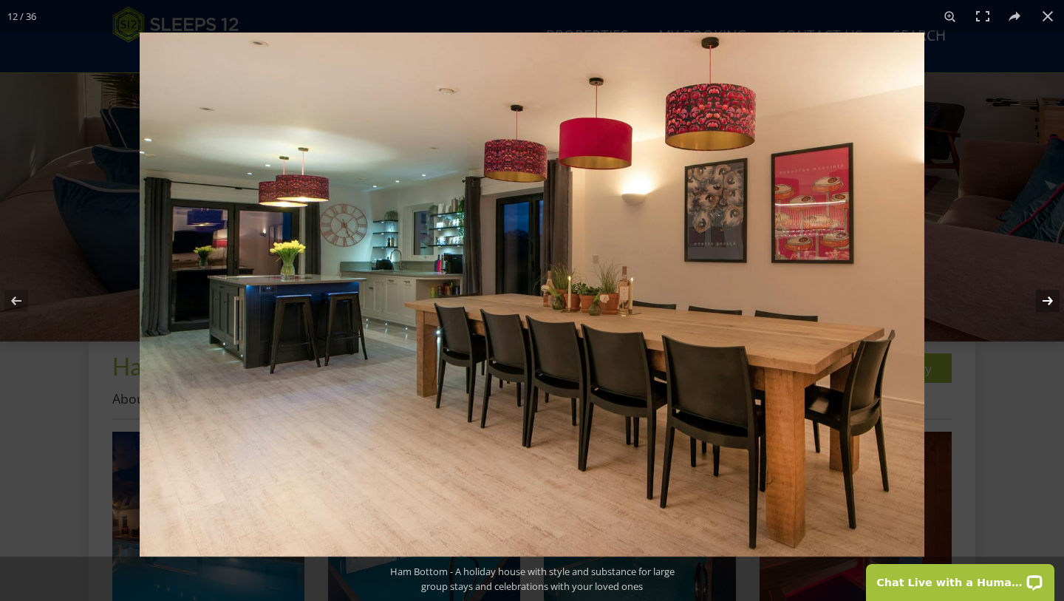
click at [1047, 301] on button at bounding box center [1038, 301] width 52 height 74
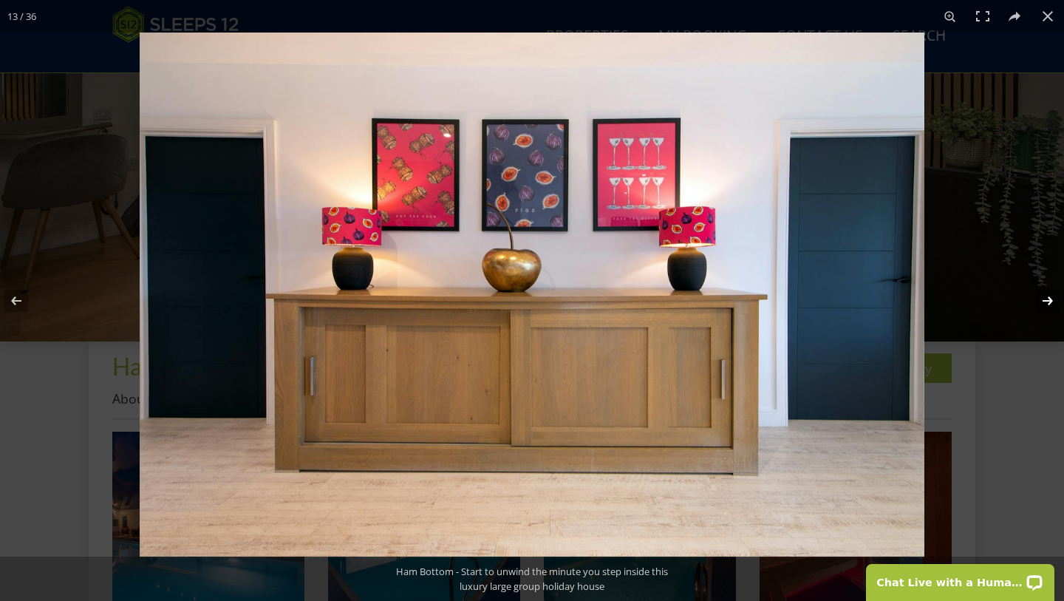
click at [1047, 301] on button at bounding box center [1038, 301] width 52 height 74
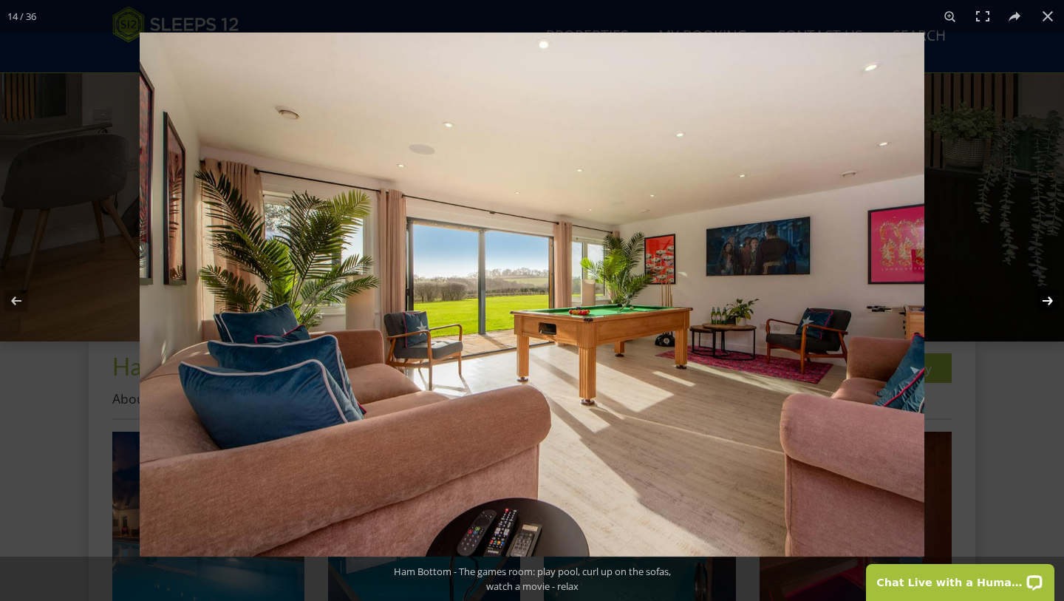
click at [1047, 302] on button at bounding box center [1038, 301] width 52 height 74
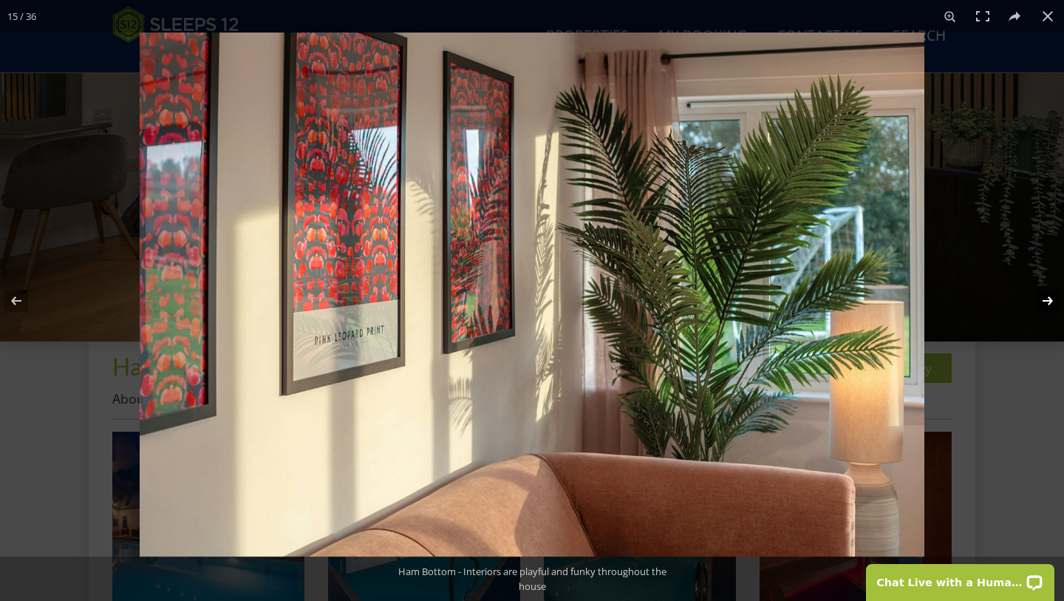
click at [1047, 302] on button at bounding box center [1038, 301] width 52 height 74
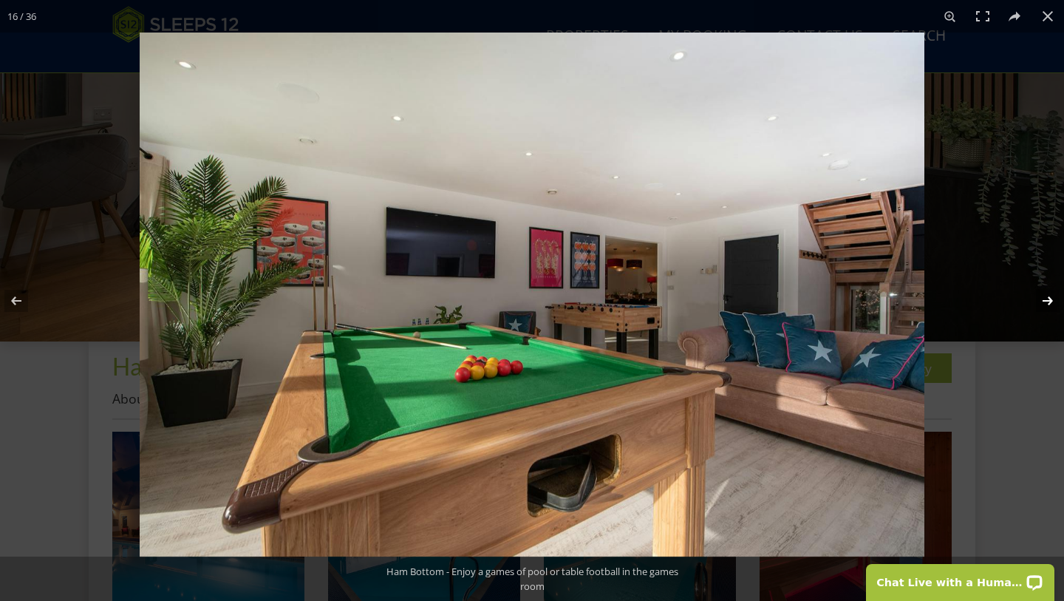
click at [1047, 302] on button at bounding box center [1038, 301] width 52 height 74
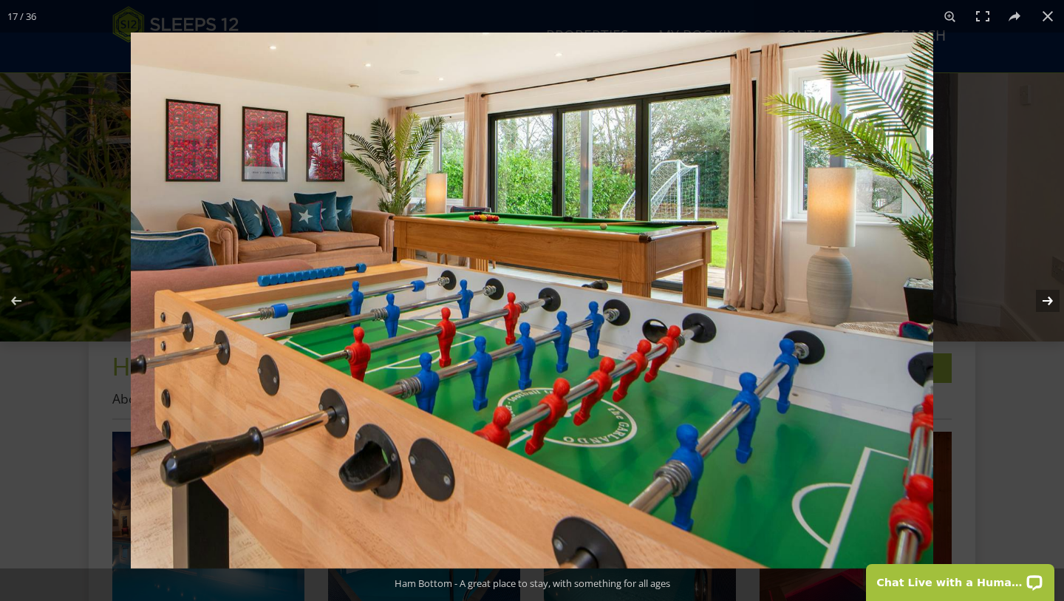
click at [1047, 302] on button at bounding box center [1038, 301] width 52 height 74
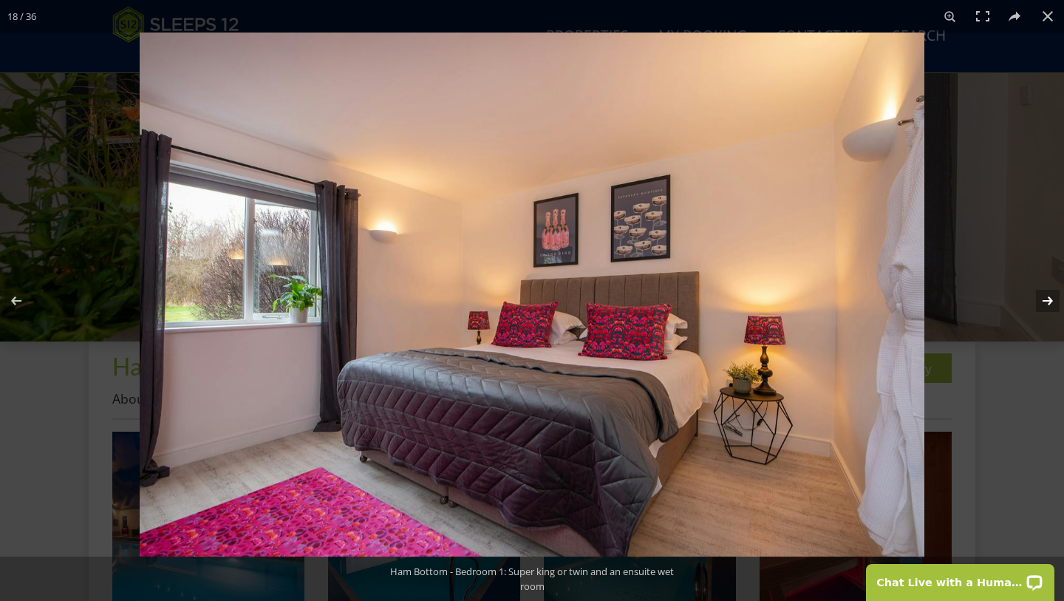
click at [1047, 303] on button at bounding box center [1038, 301] width 52 height 74
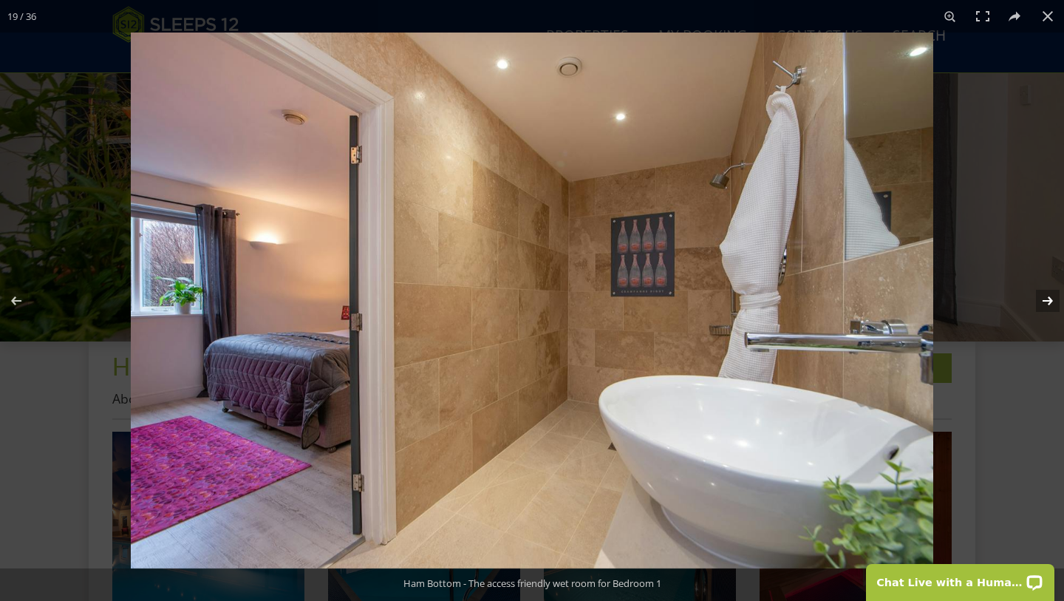
click at [1047, 303] on button at bounding box center [1038, 301] width 52 height 74
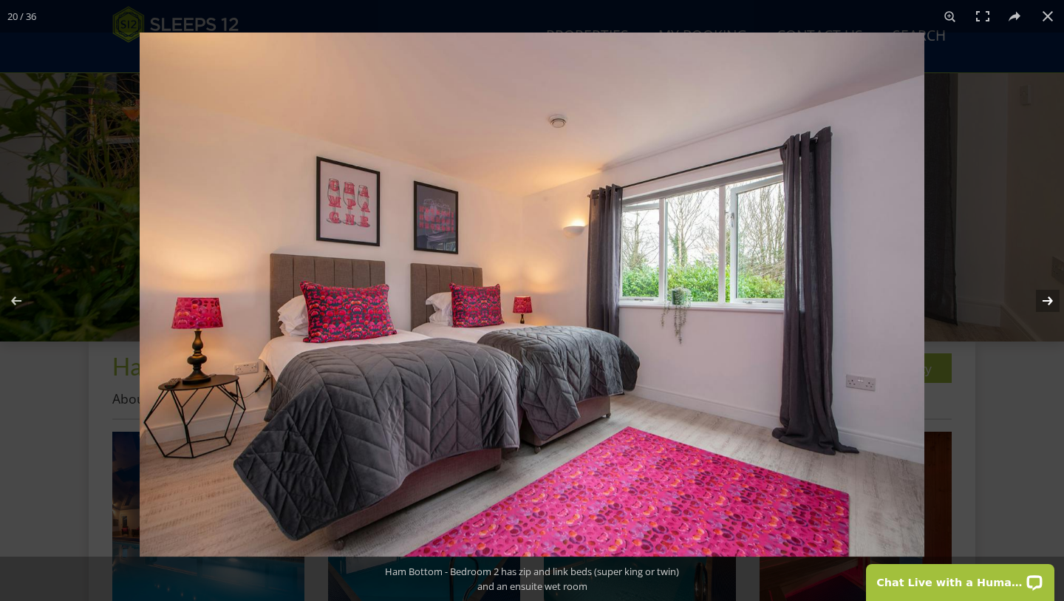
click at [1047, 303] on button at bounding box center [1038, 301] width 52 height 74
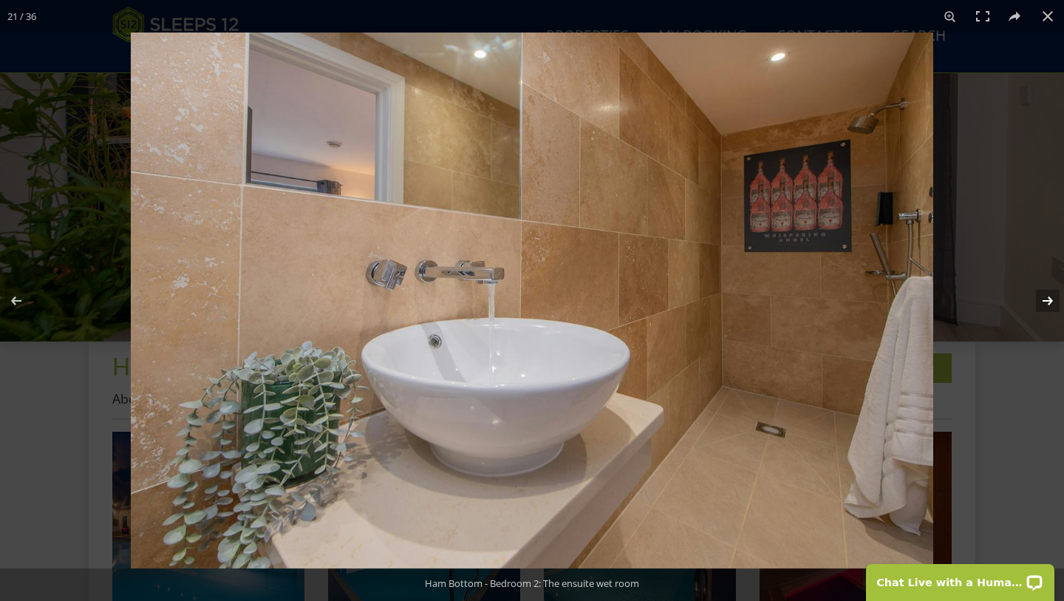
click at [1047, 303] on button at bounding box center [1038, 301] width 52 height 74
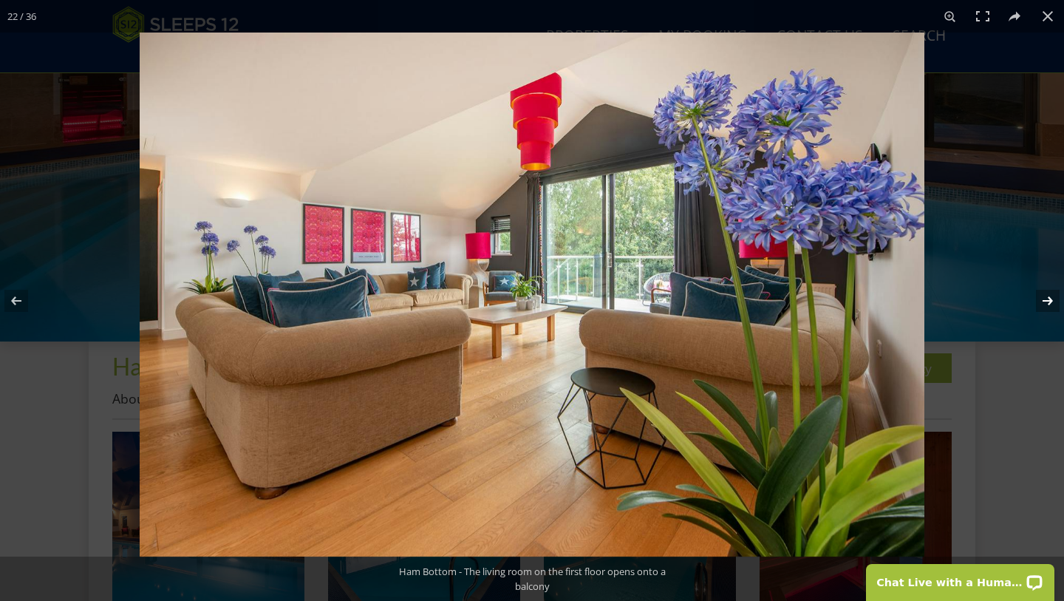
click at [1047, 303] on button at bounding box center [1038, 301] width 52 height 74
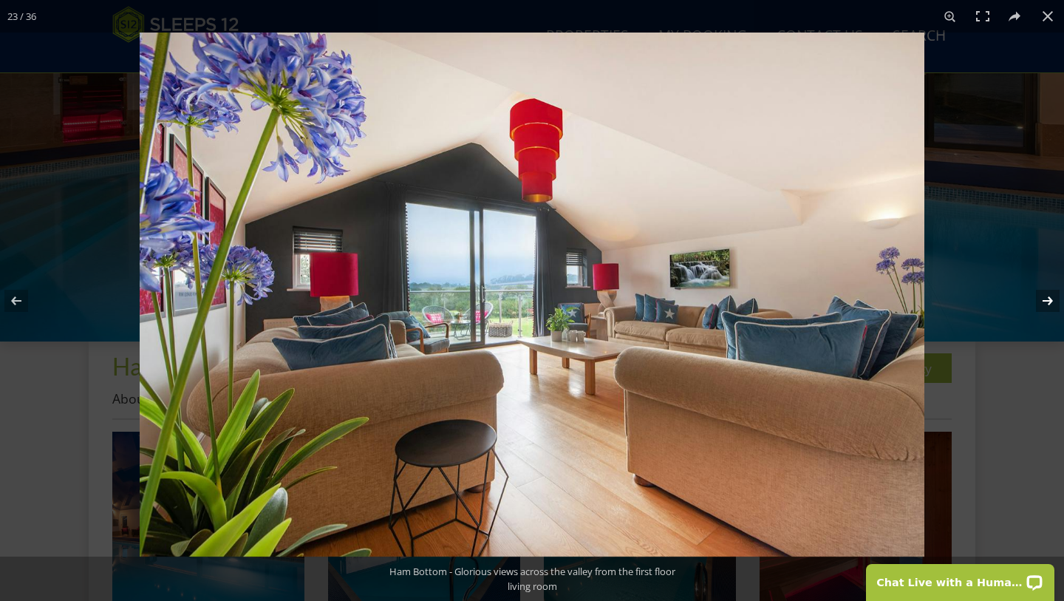
click at [1047, 303] on button at bounding box center [1038, 301] width 52 height 74
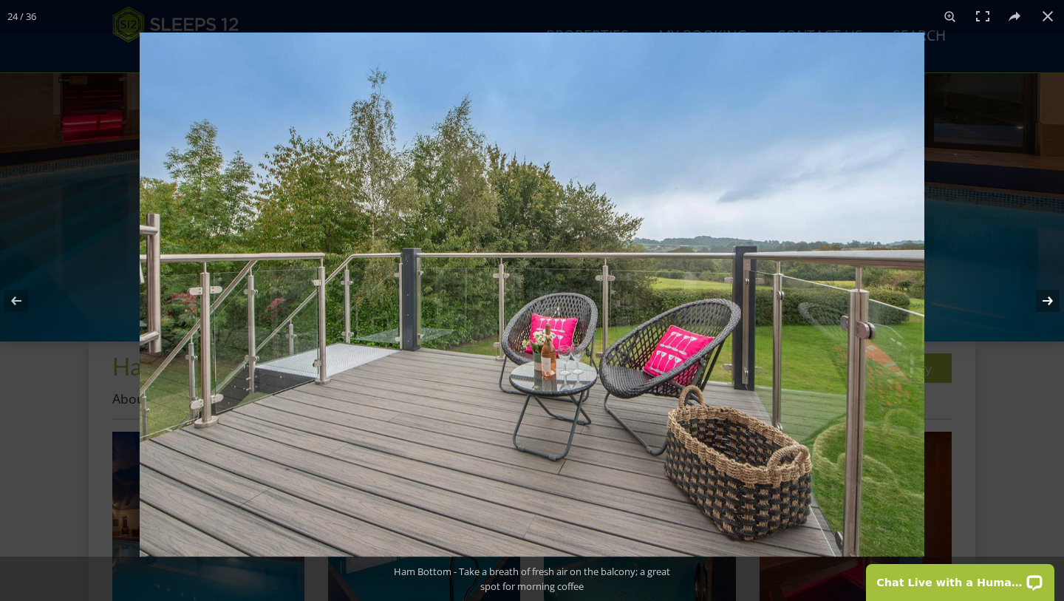
click at [1047, 303] on button at bounding box center [1038, 301] width 52 height 74
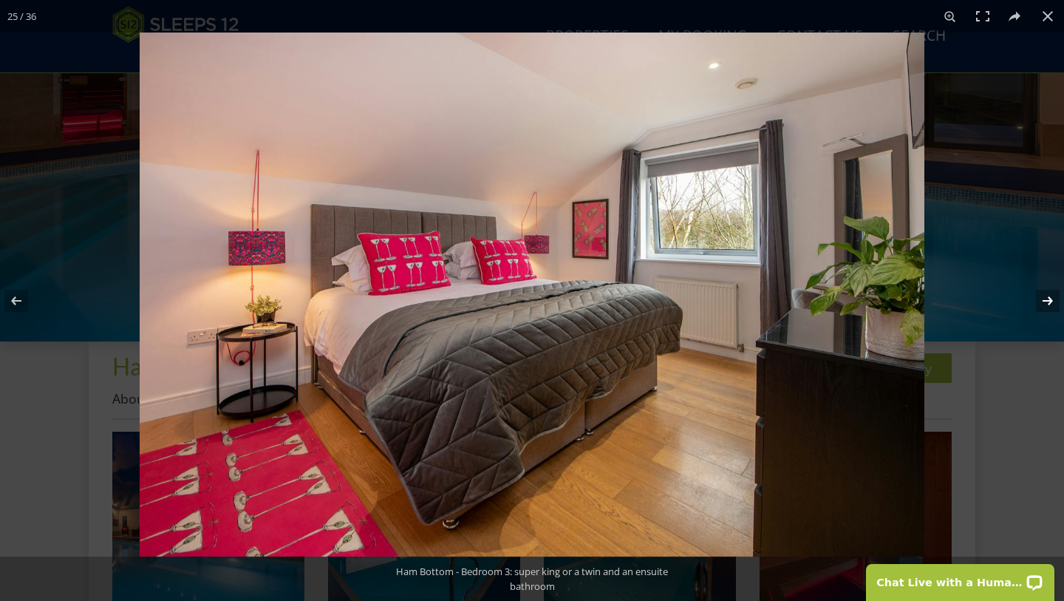
click at [1047, 304] on button at bounding box center [1038, 301] width 52 height 74
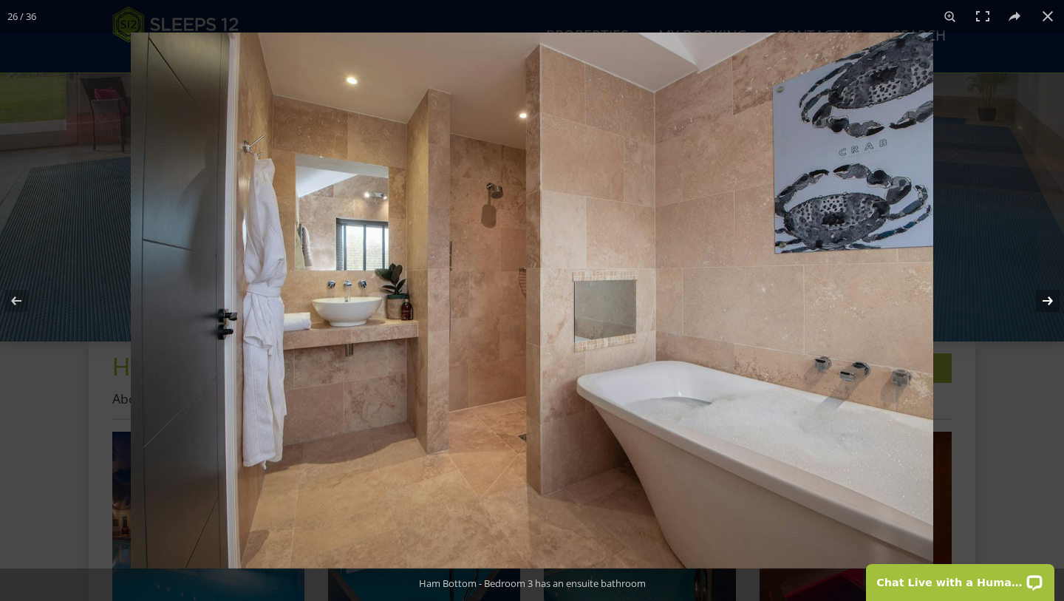
click at [1047, 304] on button at bounding box center [1038, 301] width 52 height 74
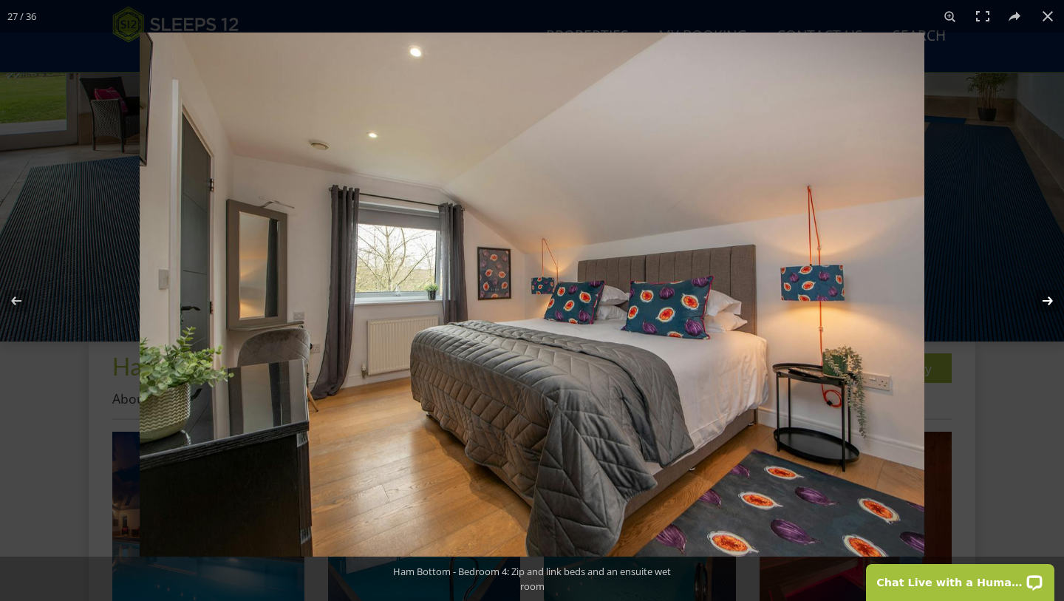
click at [1047, 304] on button at bounding box center [1038, 301] width 52 height 74
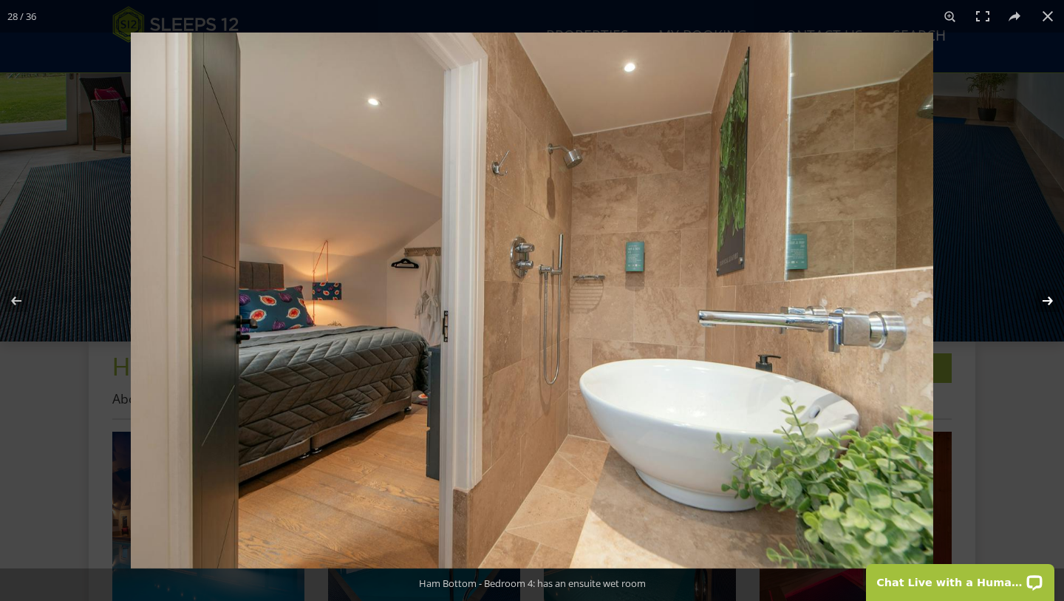
click at [1047, 304] on button at bounding box center [1038, 301] width 52 height 74
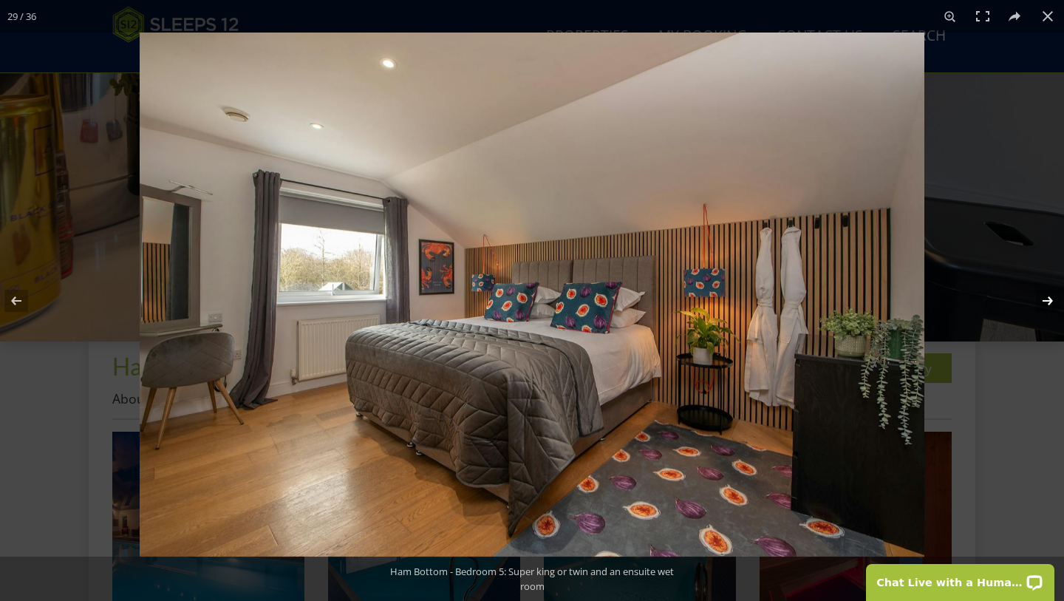
click at [1045, 296] on button at bounding box center [1038, 301] width 52 height 74
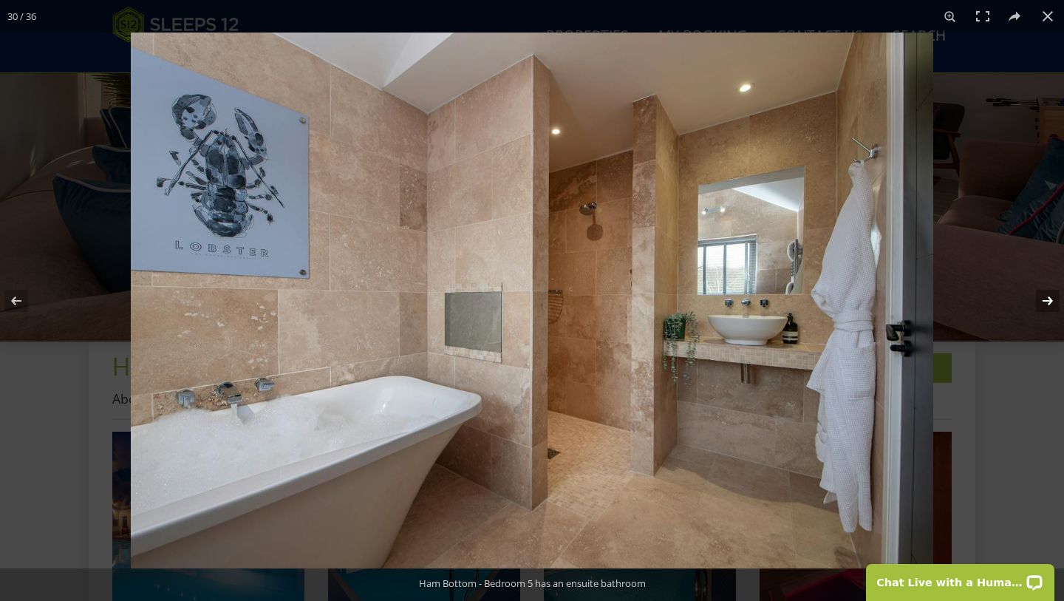
click at [1045, 298] on button at bounding box center [1038, 301] width 52 height 74
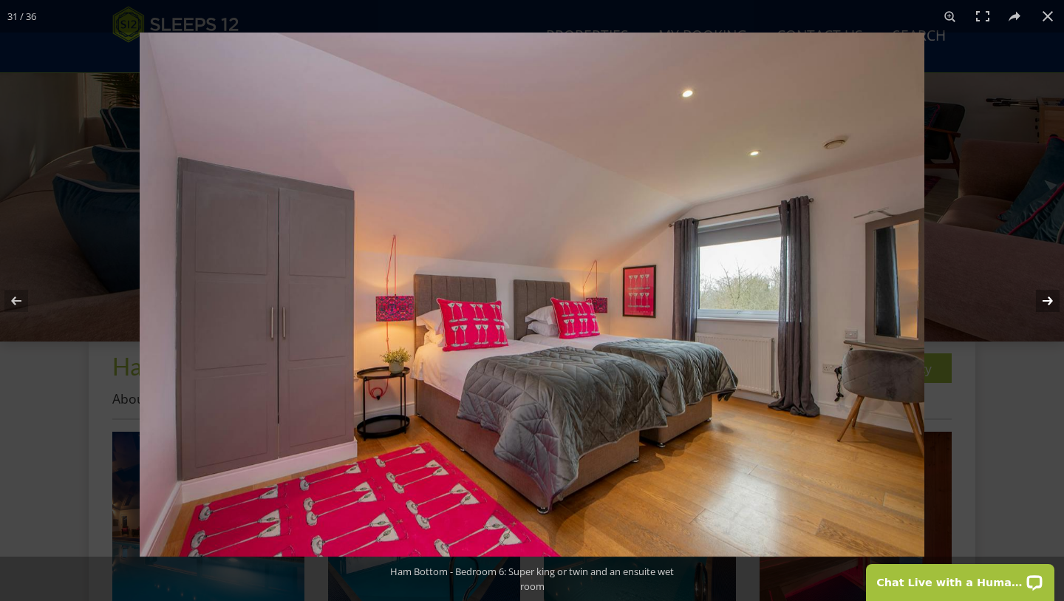
click at [1045, 298] on button at bounding box center [1038, 301] width 52 height 74
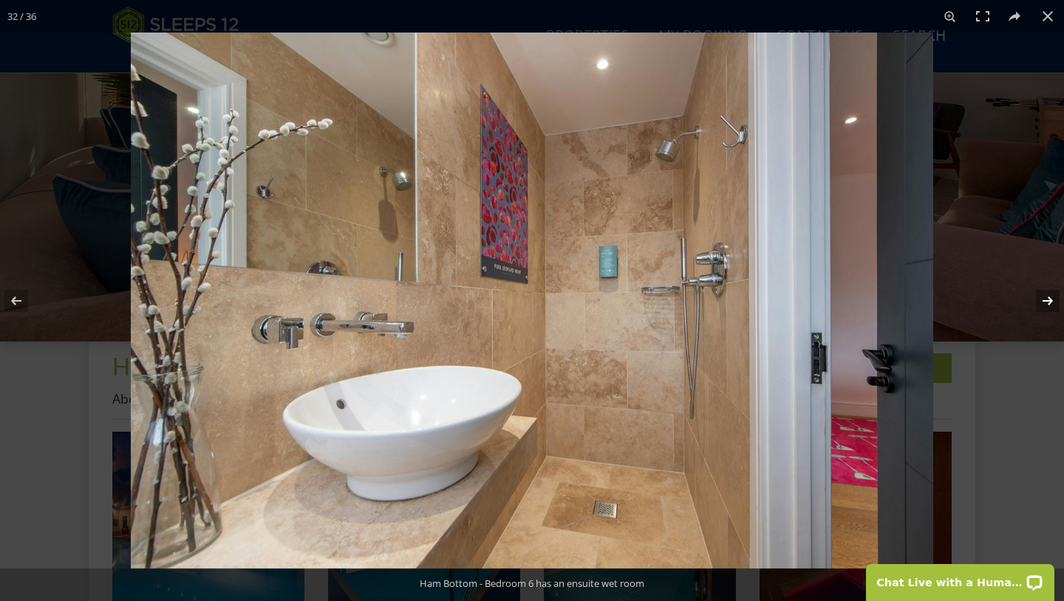
click at [1045, 298] on button at bounding box center [1038, 301] width 52 height 74
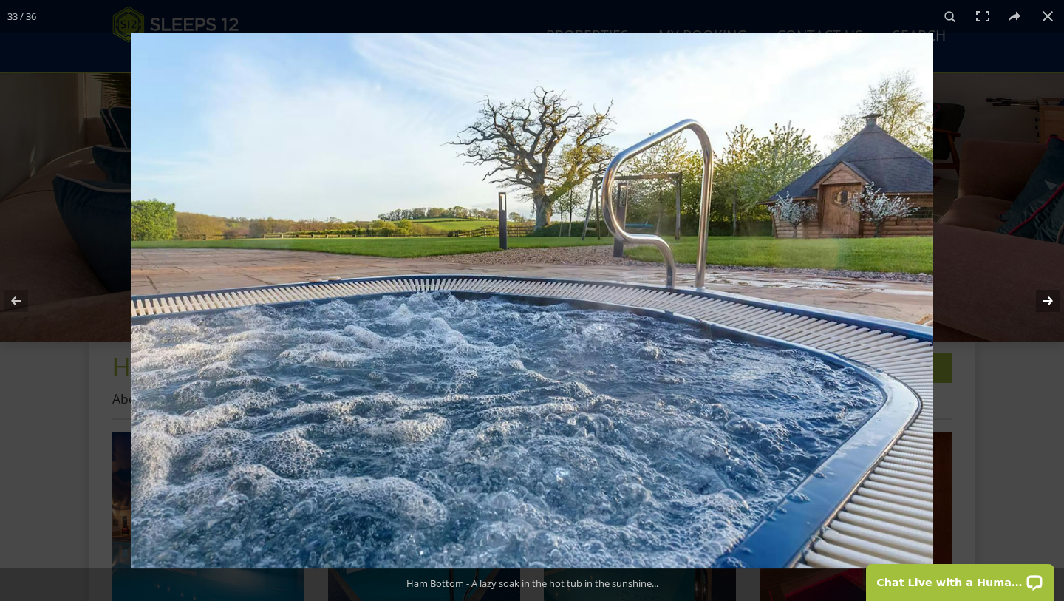
click at [1045, 298] on button at bounding box center [1038, 301] width 52 height 74
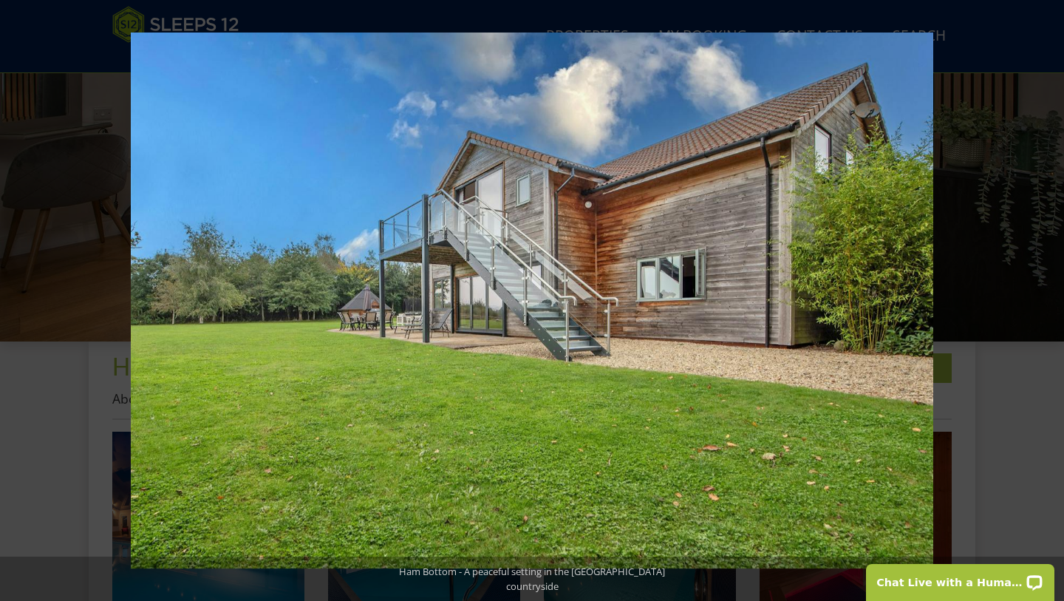
click at [1045, 298] on button at bounding box center [1038, 301] width 52 height 74
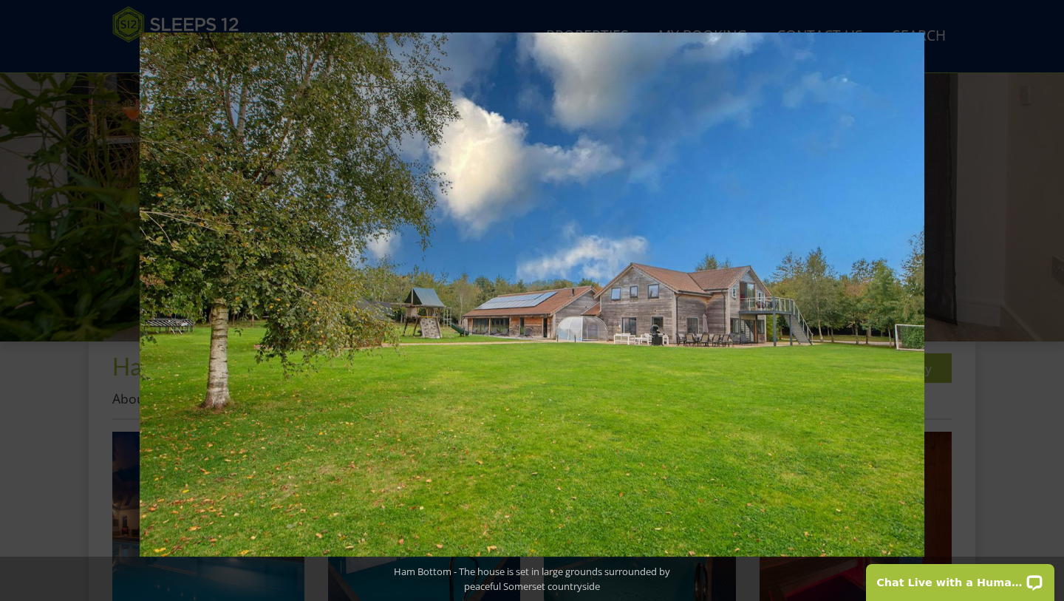
click at [1053, 298] on button at bounding box center [1038, 301] width 52 height 74
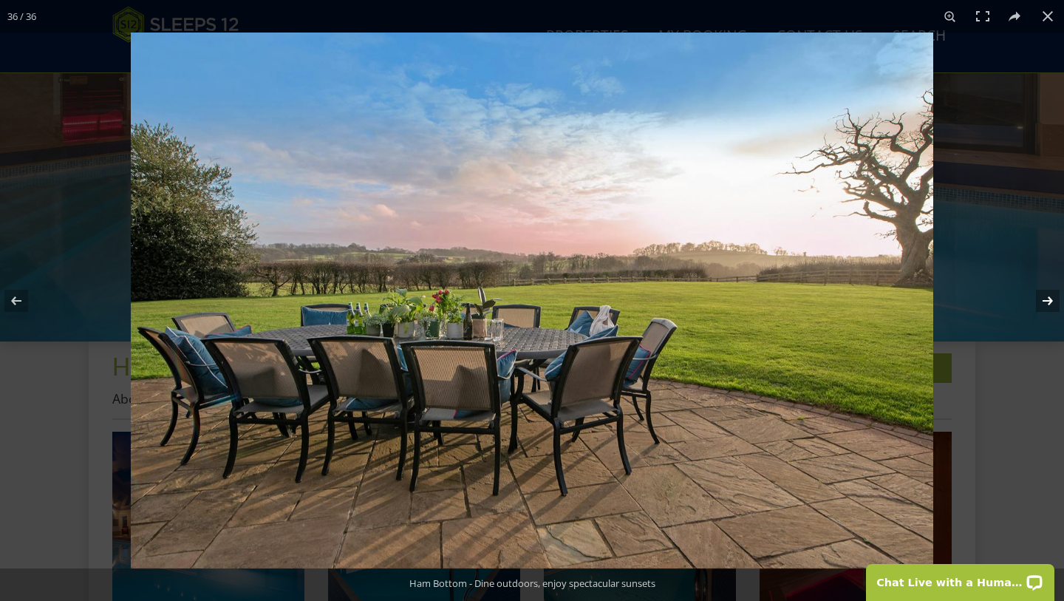
click at [1052, 298] on button at bounding box center [1038, 301] width 52 height 74
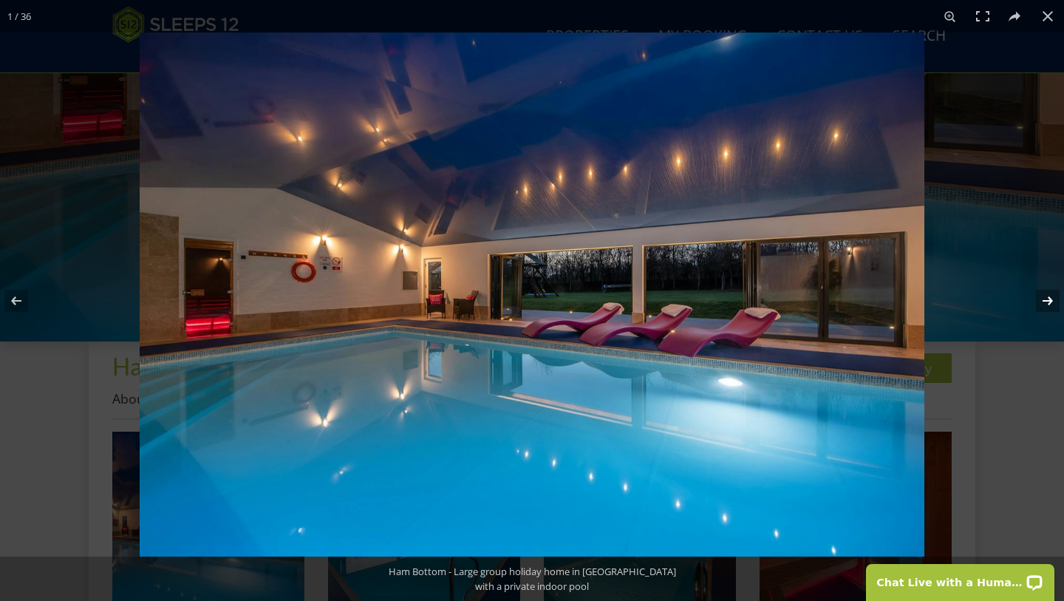
click at [1052, 298] on button at bounding box center [1038, 301] width 52 height 74
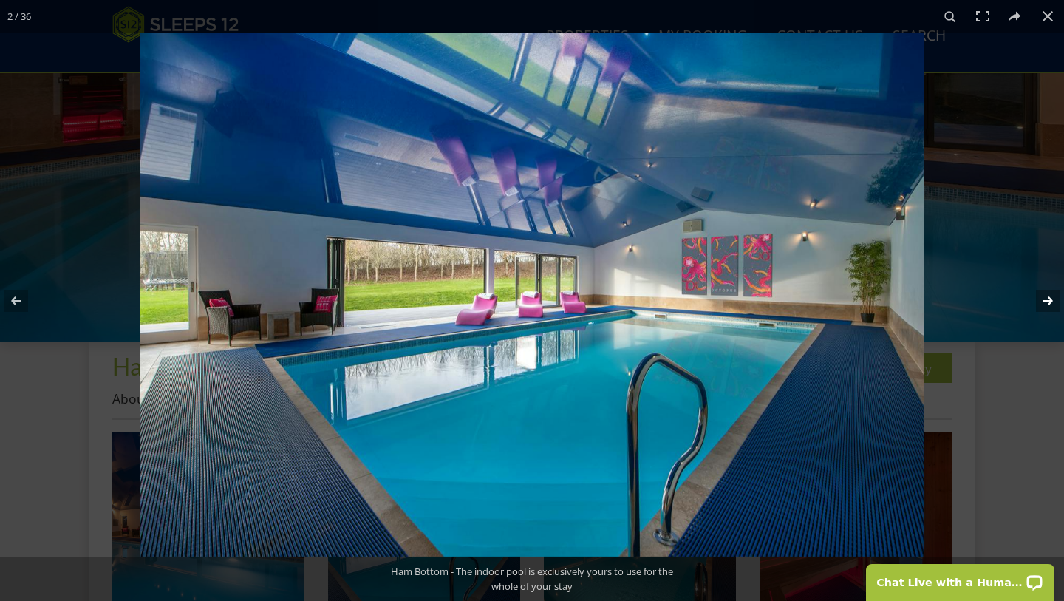
click at [1052, 298] on button at bounding box center [1038, 301] width 52 height 74
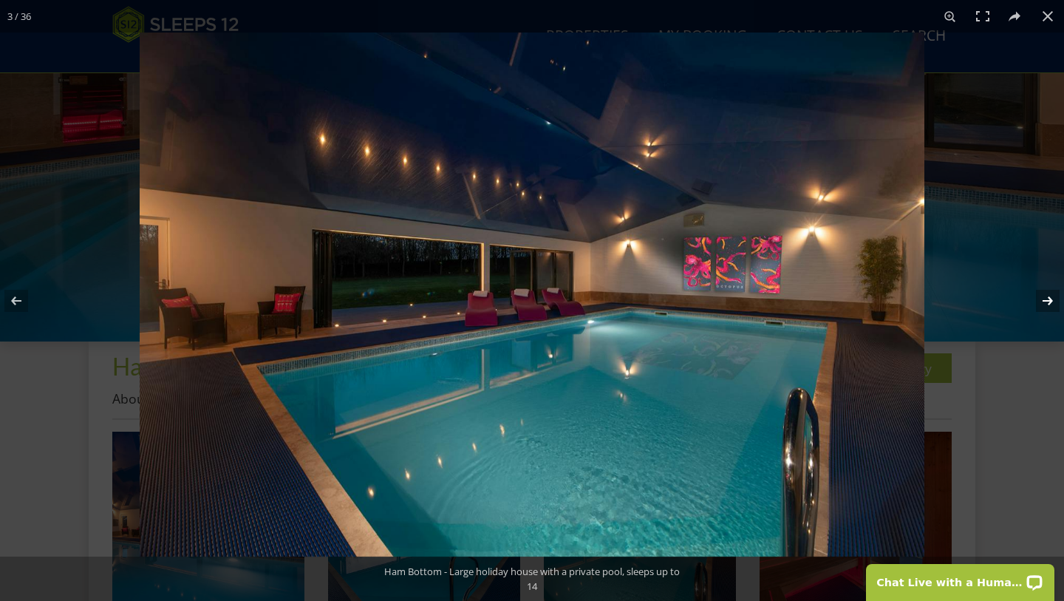
click at [1052, 298] on button at bounding box center [1038, 301] width 52 height 74
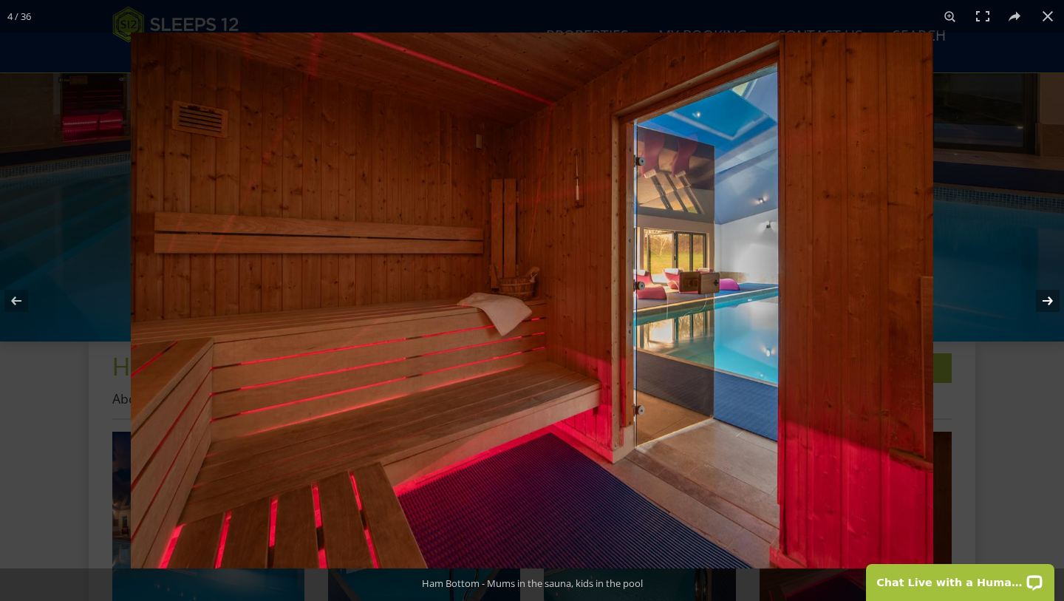
click at [1052, 298] on button at bounding box center [1038, 301] width 52 height 74
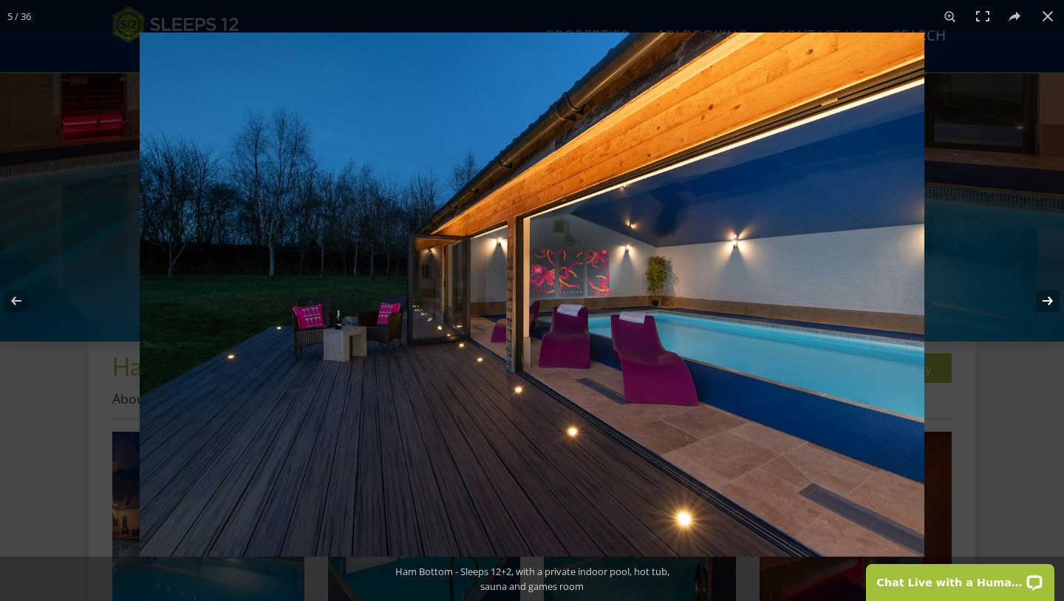
click at [1052, 298] on button at bounding box center [1038, 301] width 52 height 74
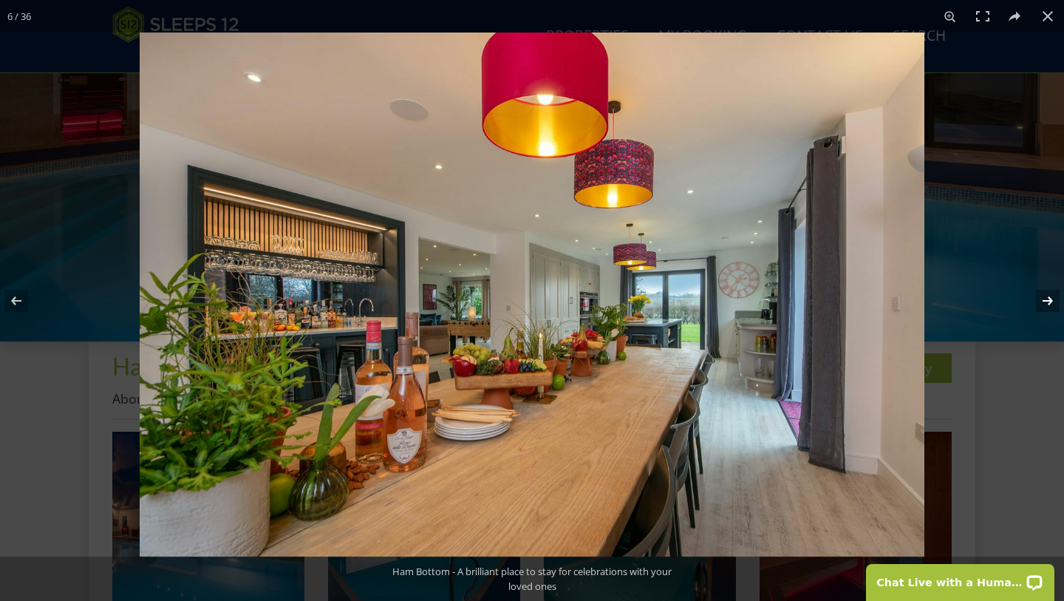
click at [1051, 299] on button at bounding box center [1038, 301] width 52 height 74
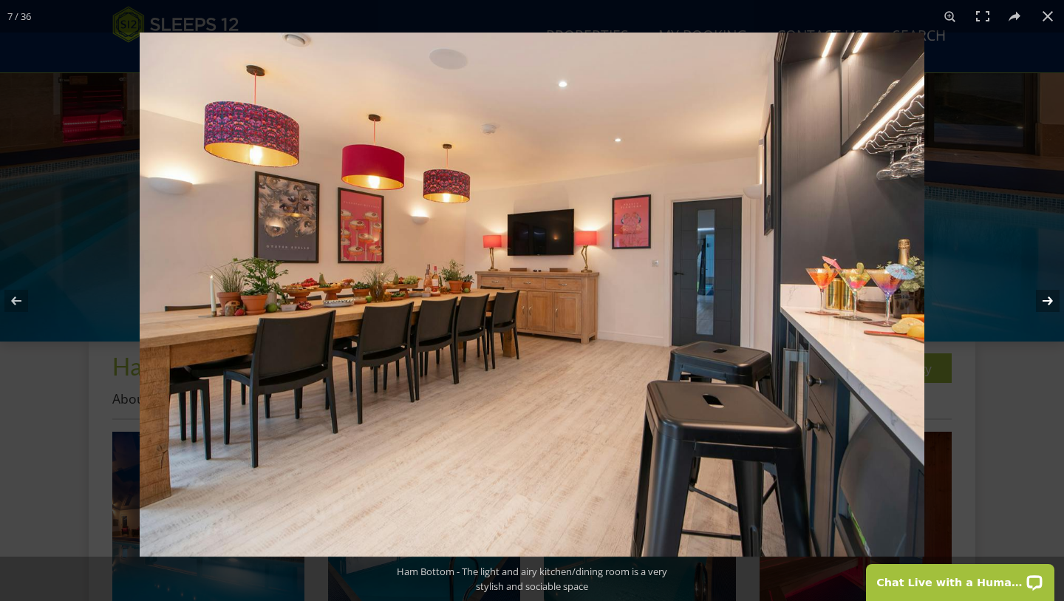
click at [1051, 299] on button at bounding box center [1038, 301] width 52 height 74
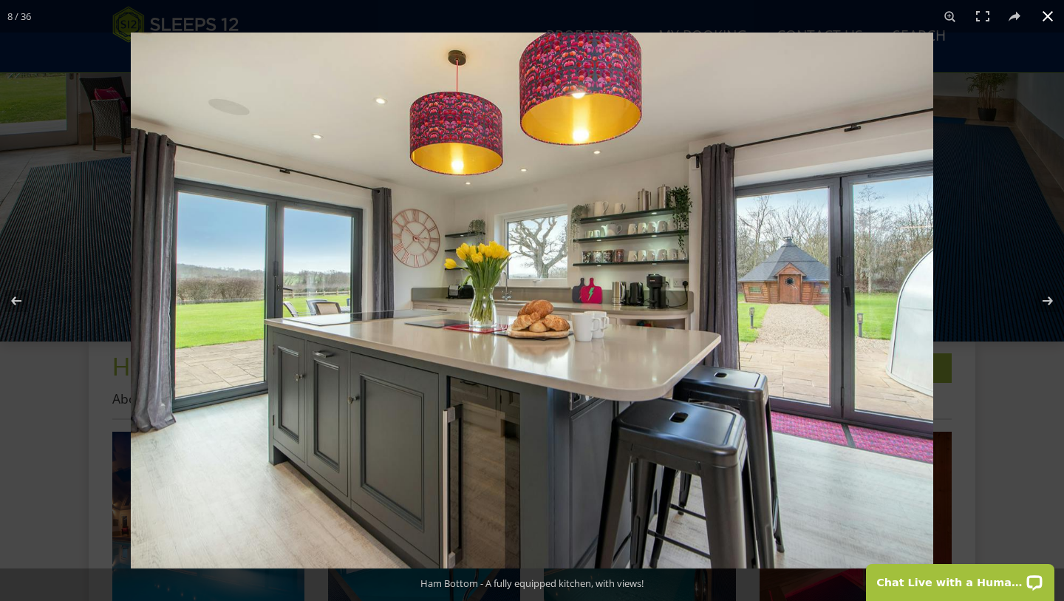
click at [1047, 16] on button at bounding box center [1047, 16] width 33 height 33
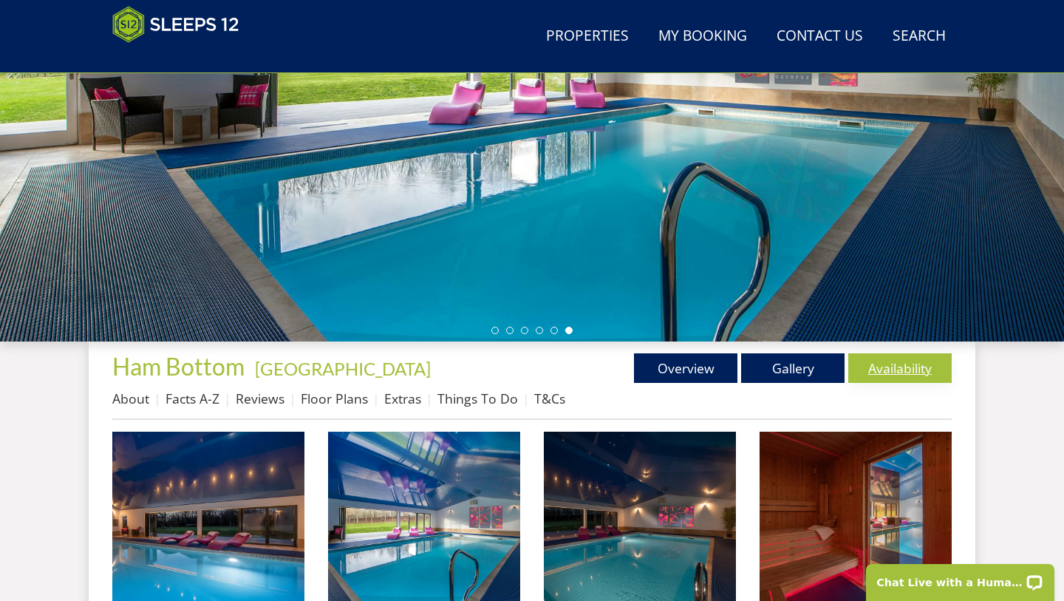
click at [898, 368] on link "Availability" at bounding box center [899, 368] width 103 height 30
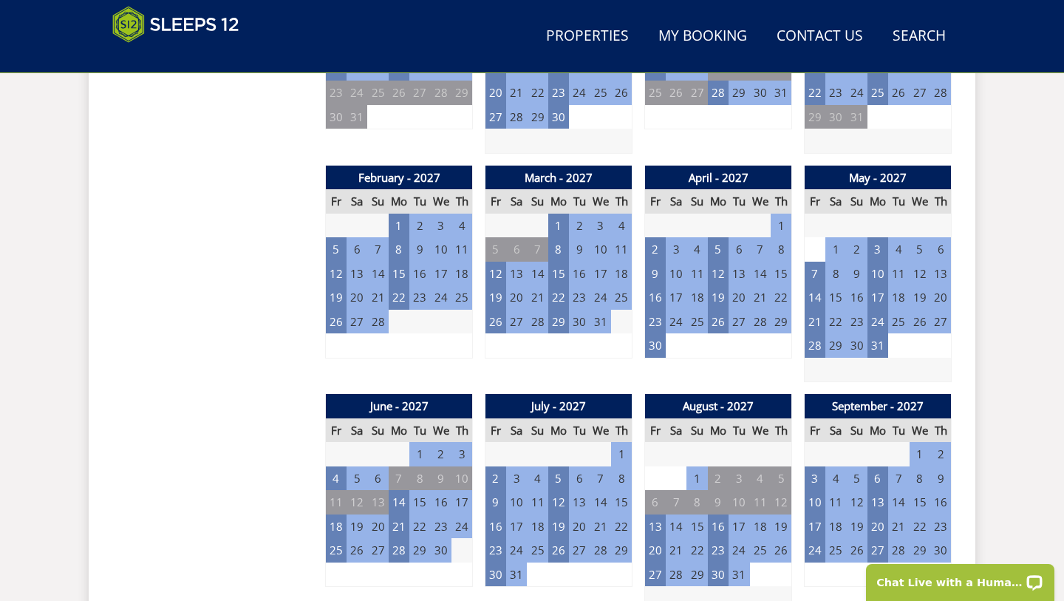
scroll to position [1478, 0]
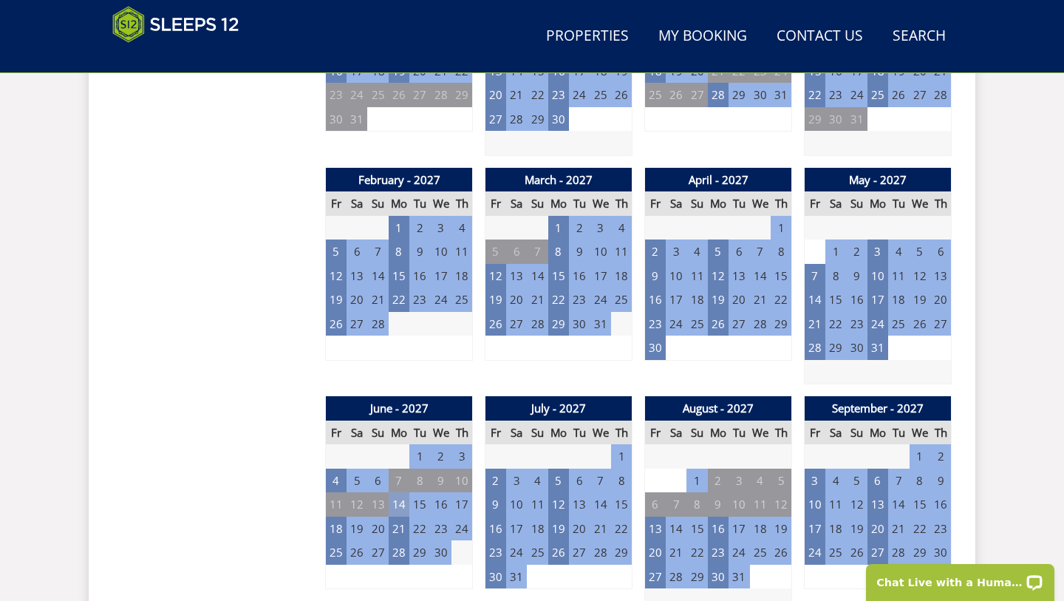
click at [401, 492] on td "14" at bounding box center [399, 504] width 21 height 24
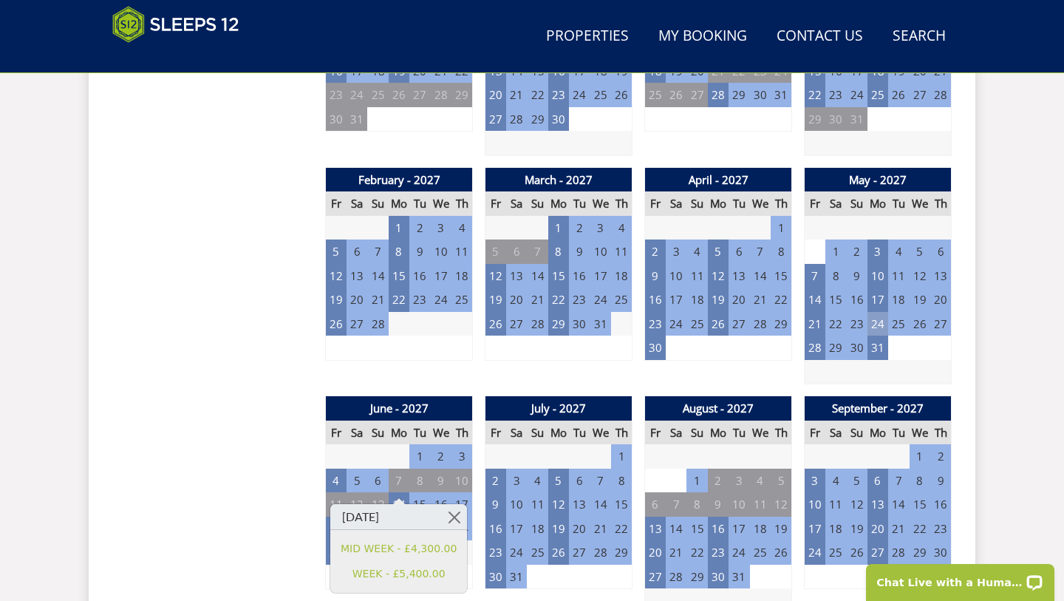
click at [878, 312] on td "24" at bounding box center [877, 324] width 21 height 24
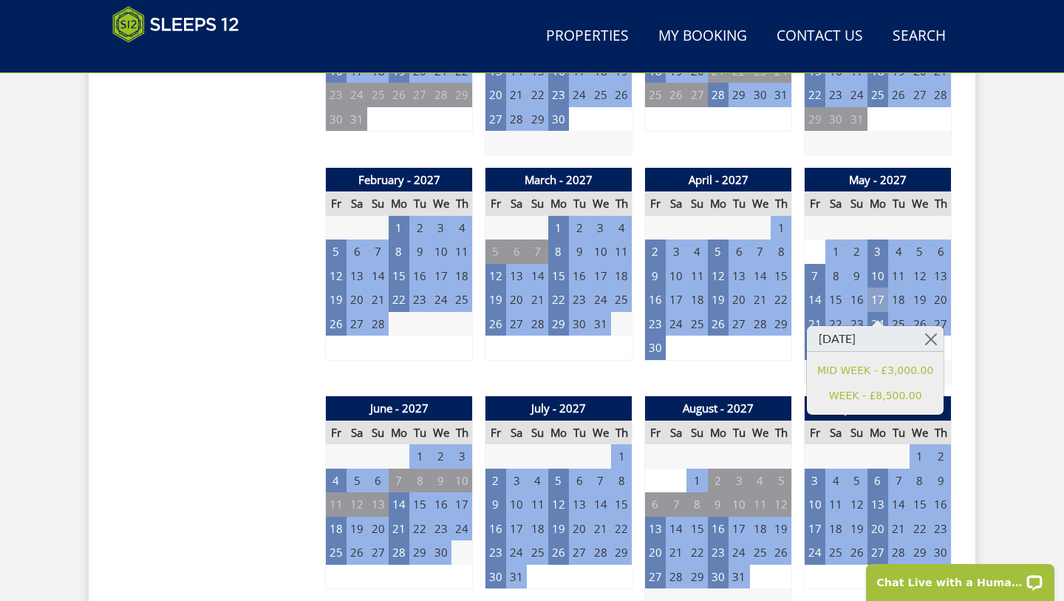
click at [879, 287] on td "17" at bounding box center [877, 299] width 21 height 24
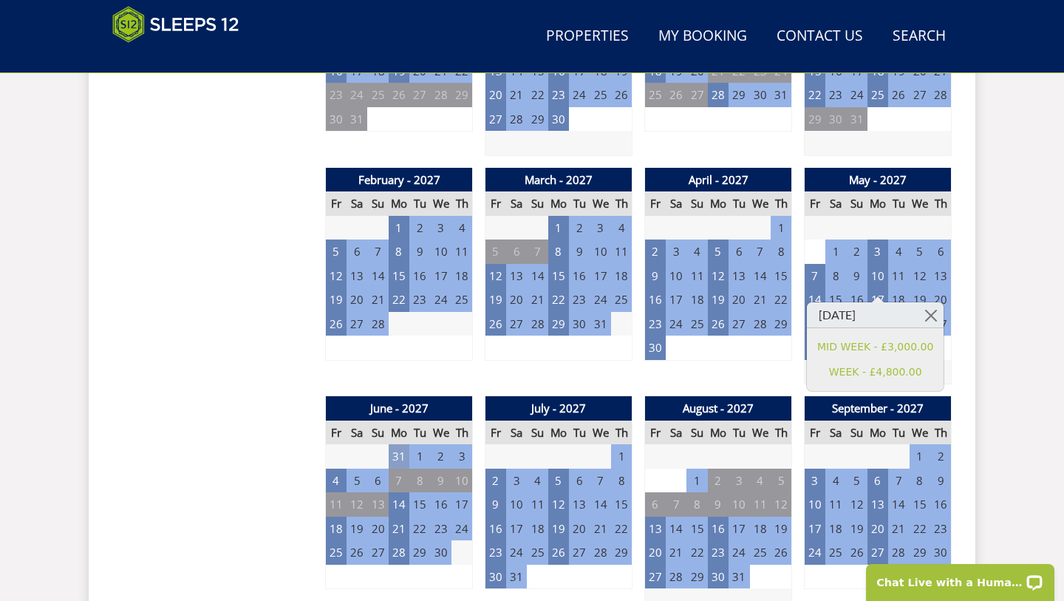
click at [400, 444] on td "31" at bounding box center [399, 456] width 21 height 24
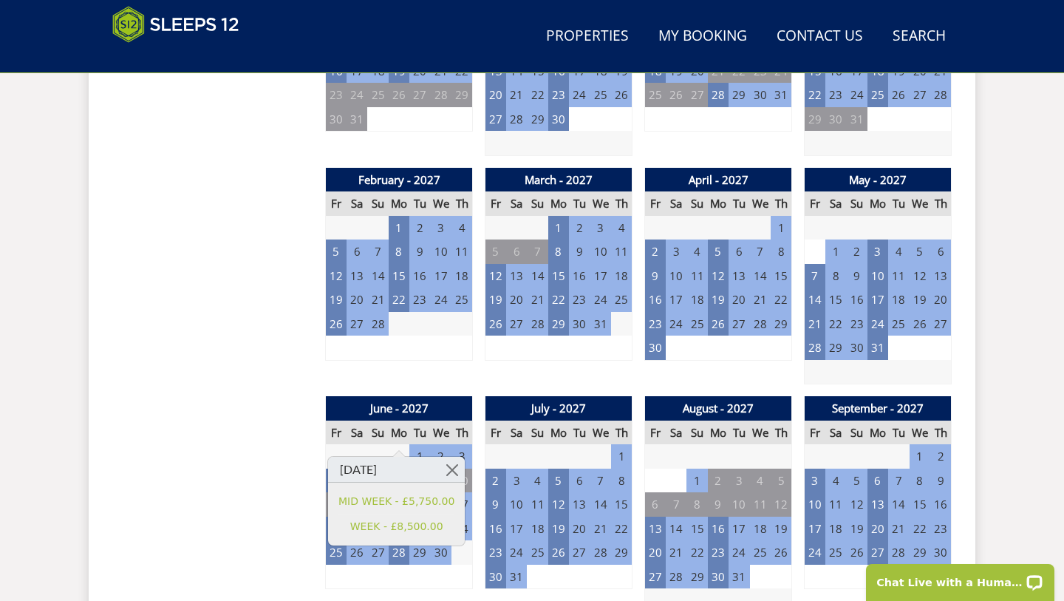
click at [270, 495] on div "Prices and Availability You can browse the calendar to find an available start …" at bounding box center [212, 390] width 201 height 2275
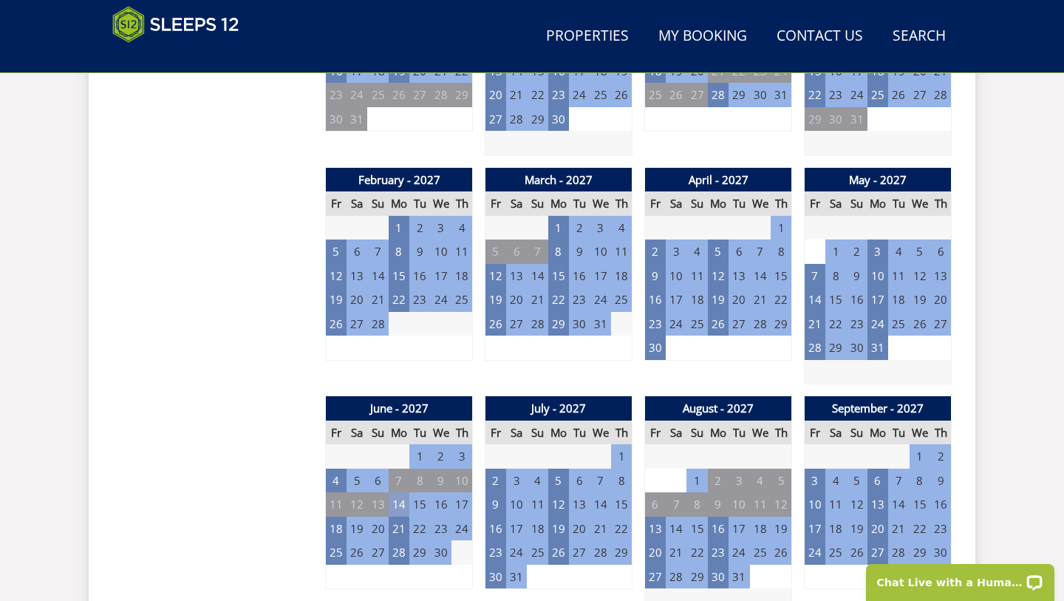
click at [400, 492] on td "14" at bounding box center [399, 504] width 21 height 24
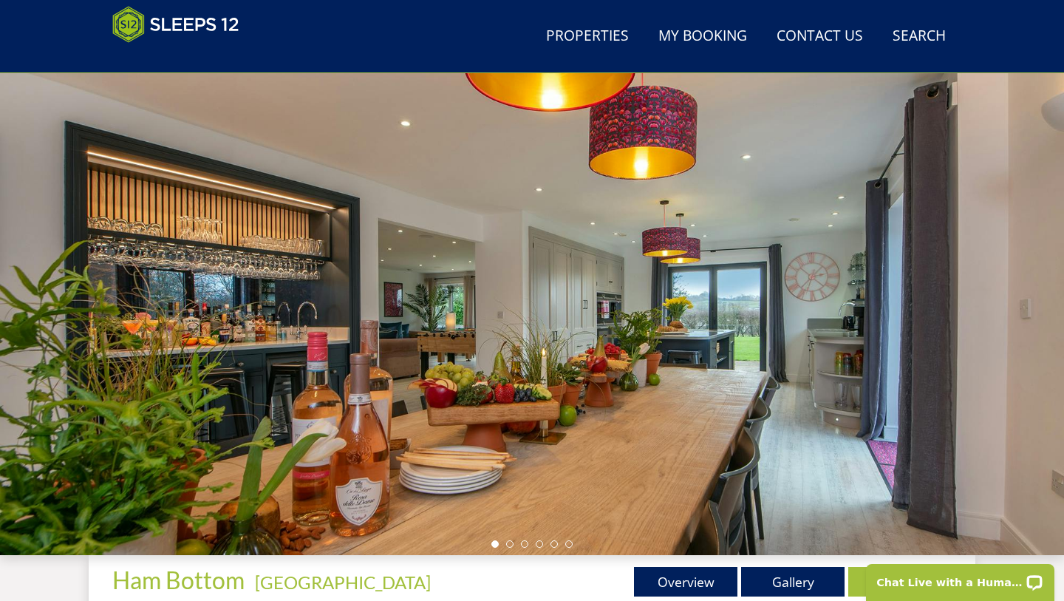
scroll to position [87, 0]
